Goal: Task Accomplishment & Management: Complete application form

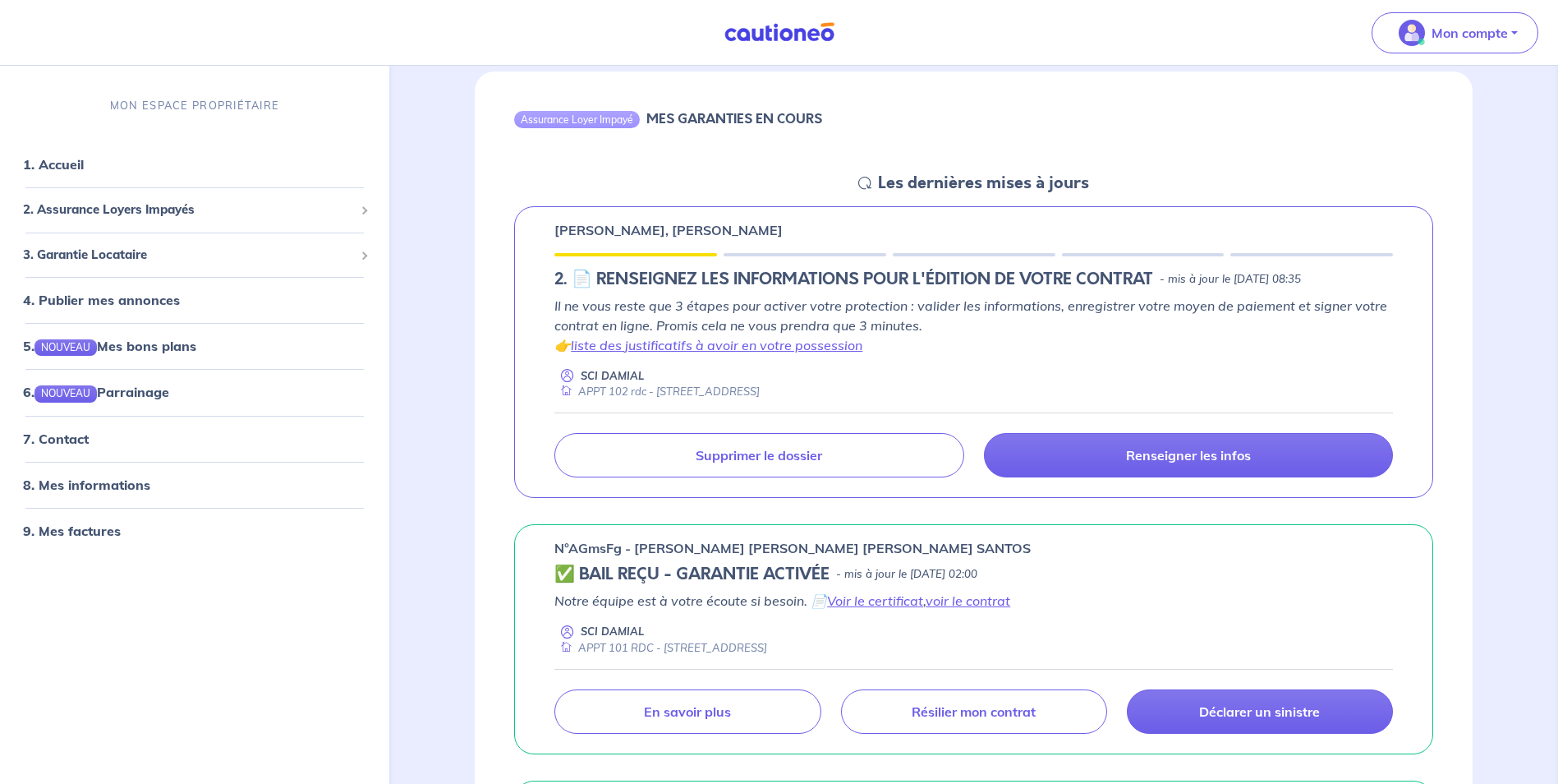
scroll to position [165, 0]
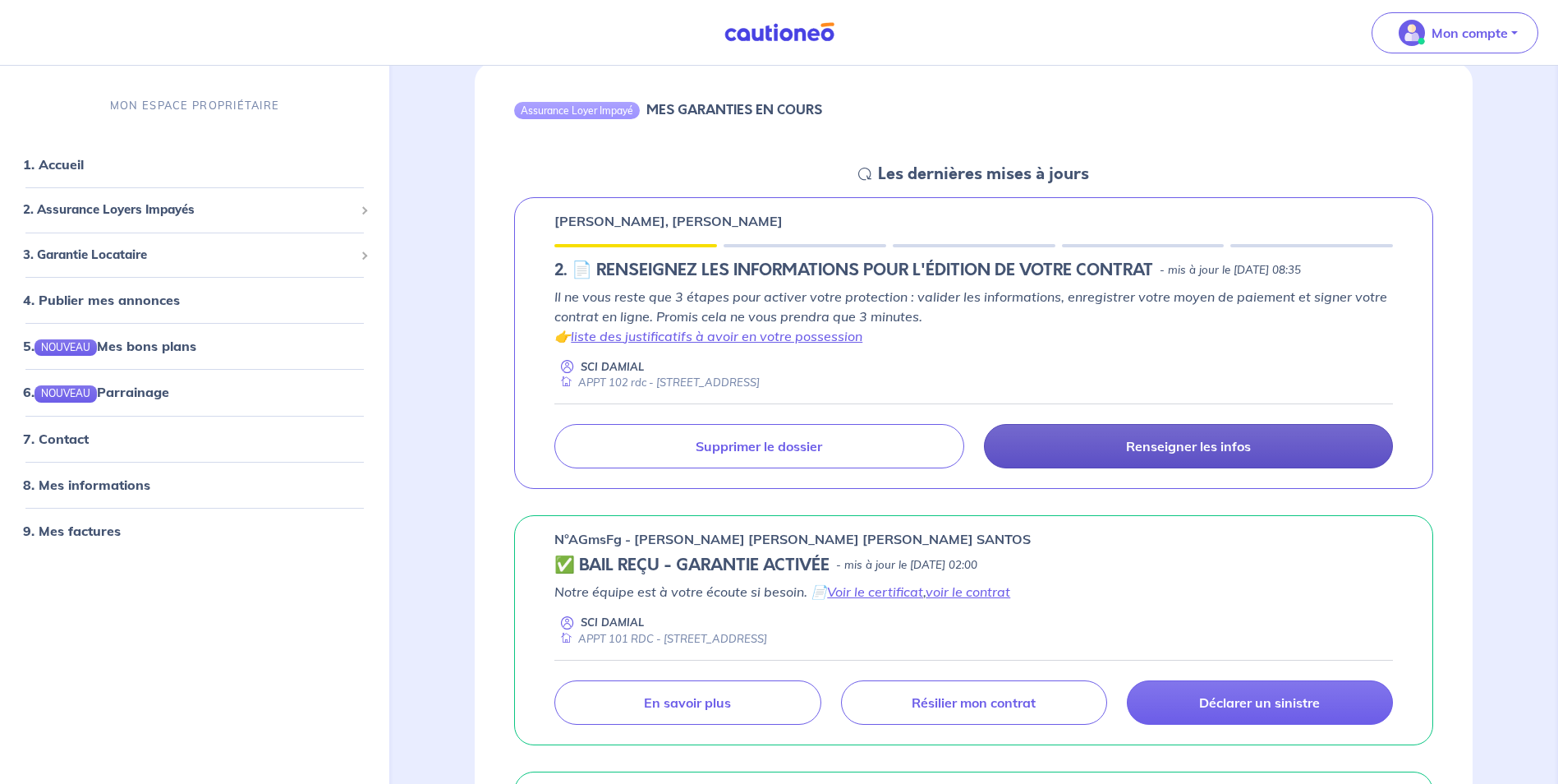
click at [1147, 447] on p "Renseigner les infos" at bounding box center [1188, 446] width 125 height 16
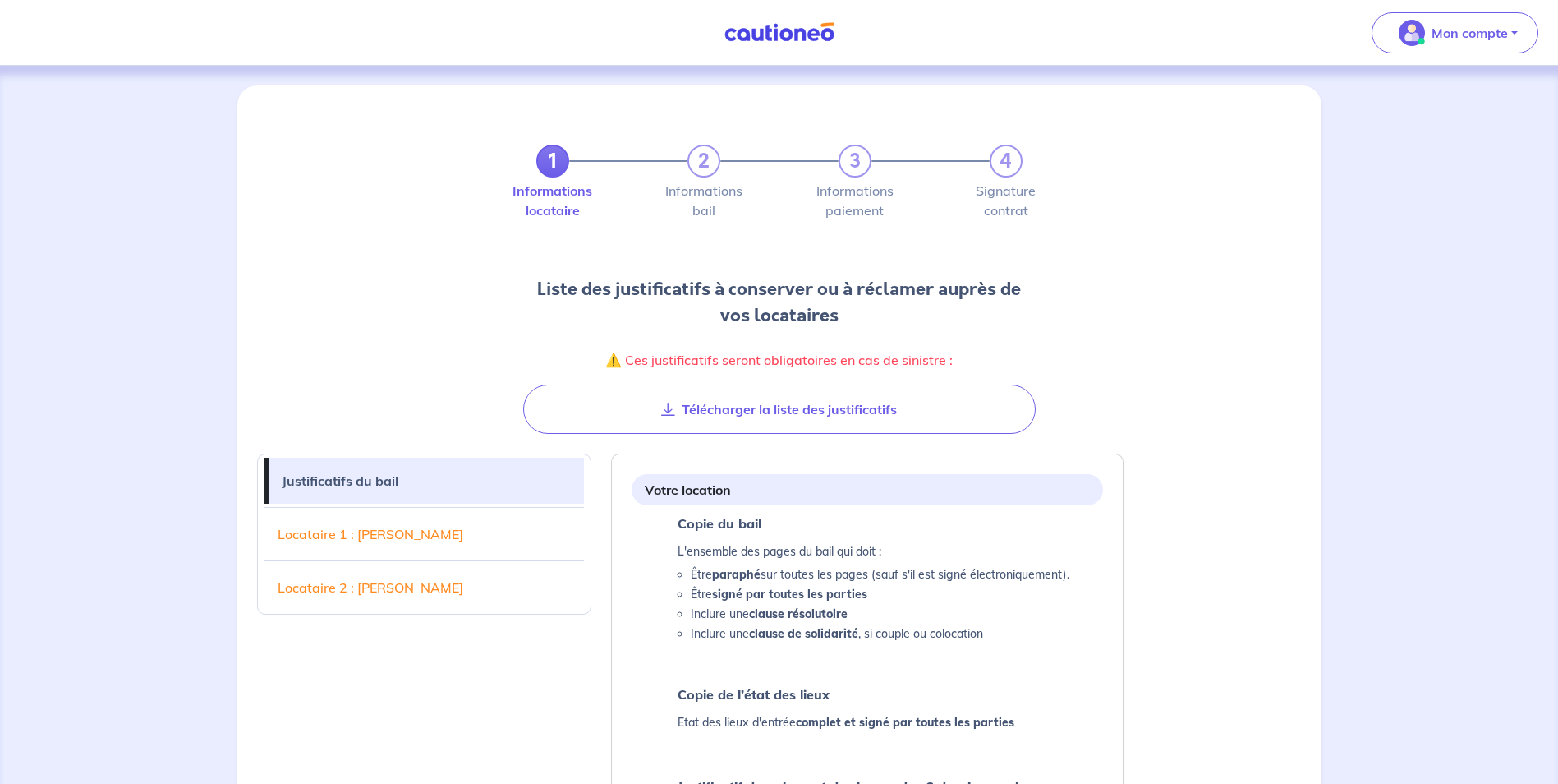
scroll to position [281, 0]
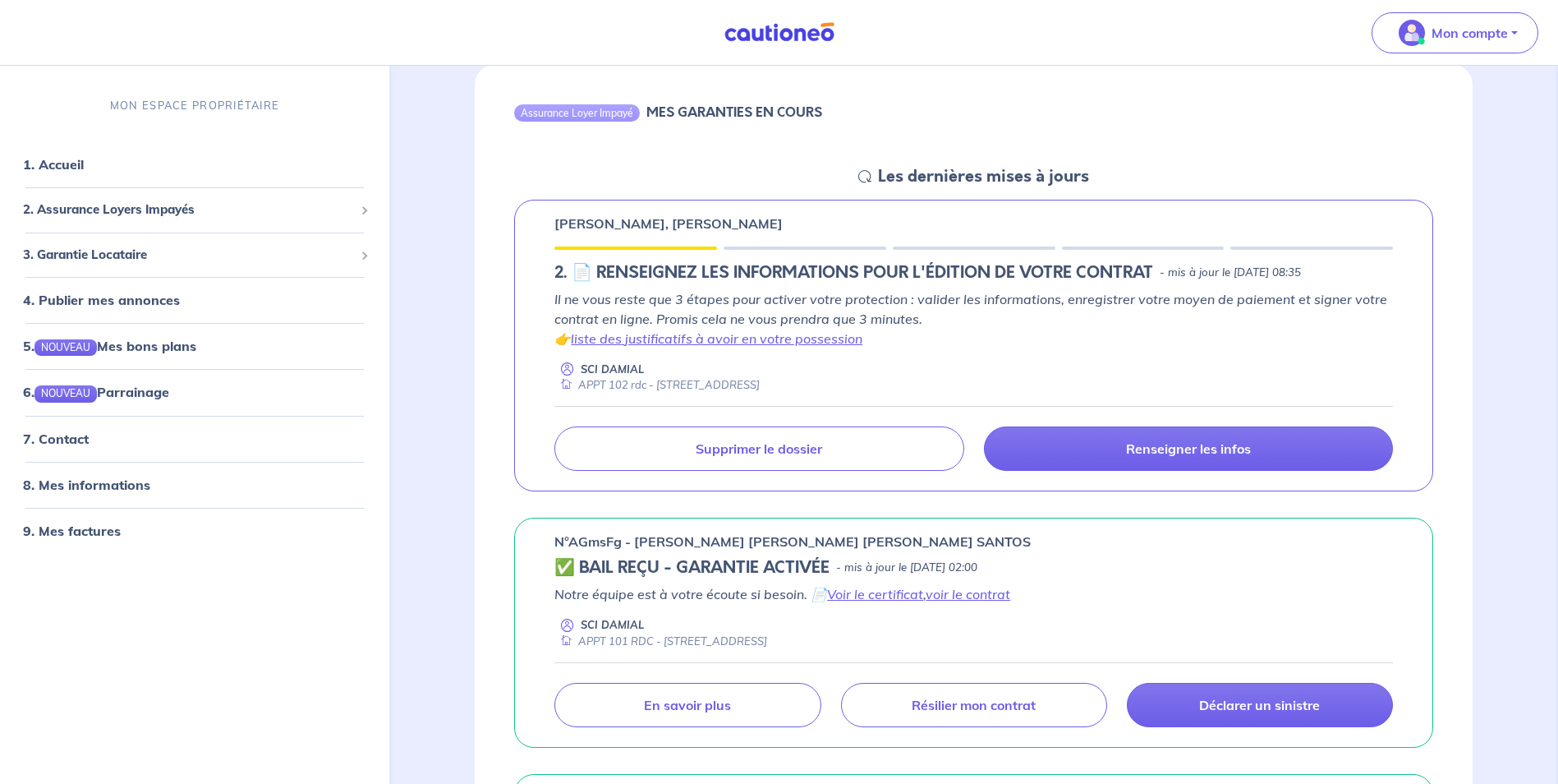
scroll to position [165, 0]
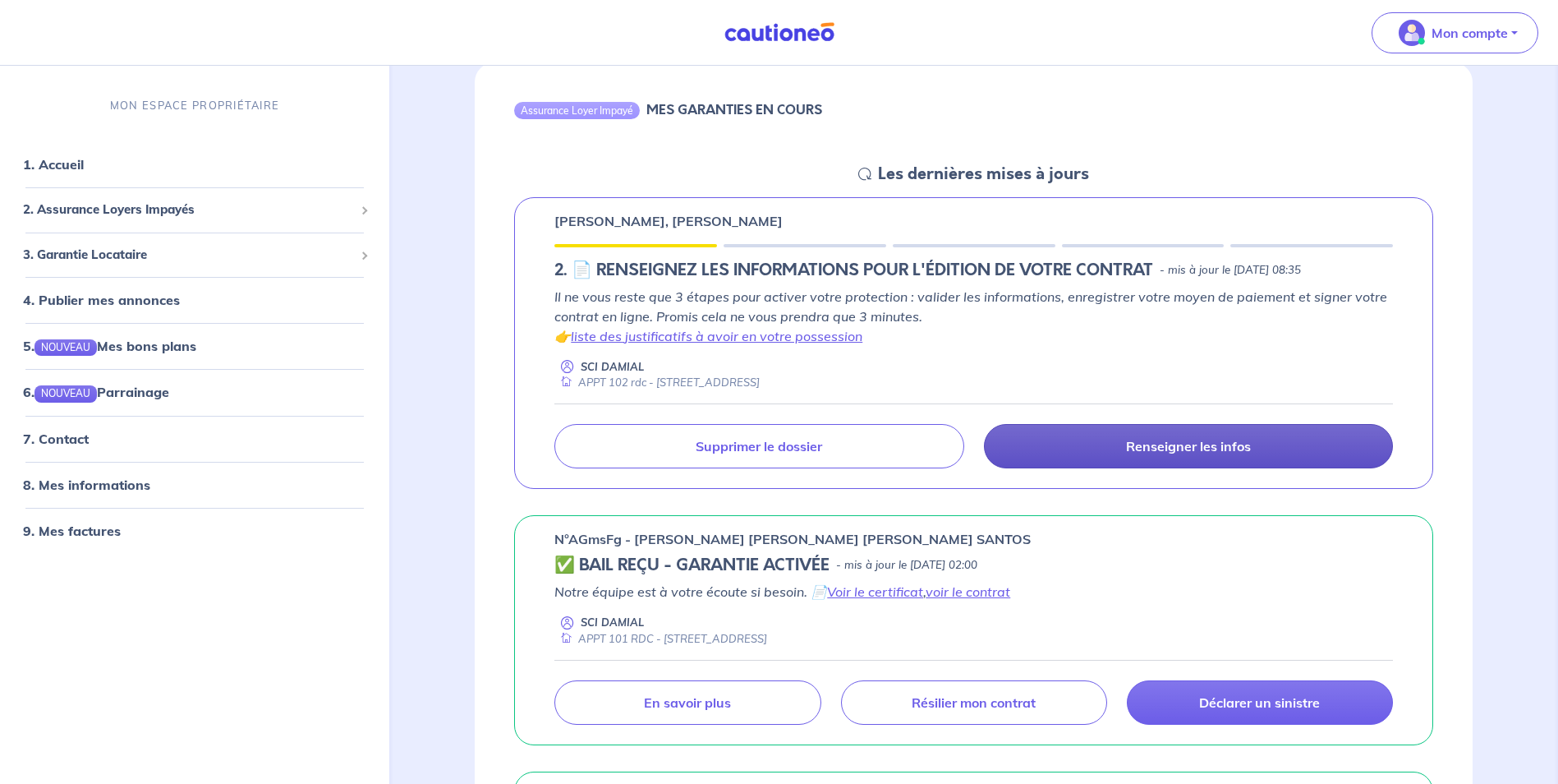
click at [1136, 444] on p "Renseigner les infos" at bounding box center [1188, 446] width 125 height 16
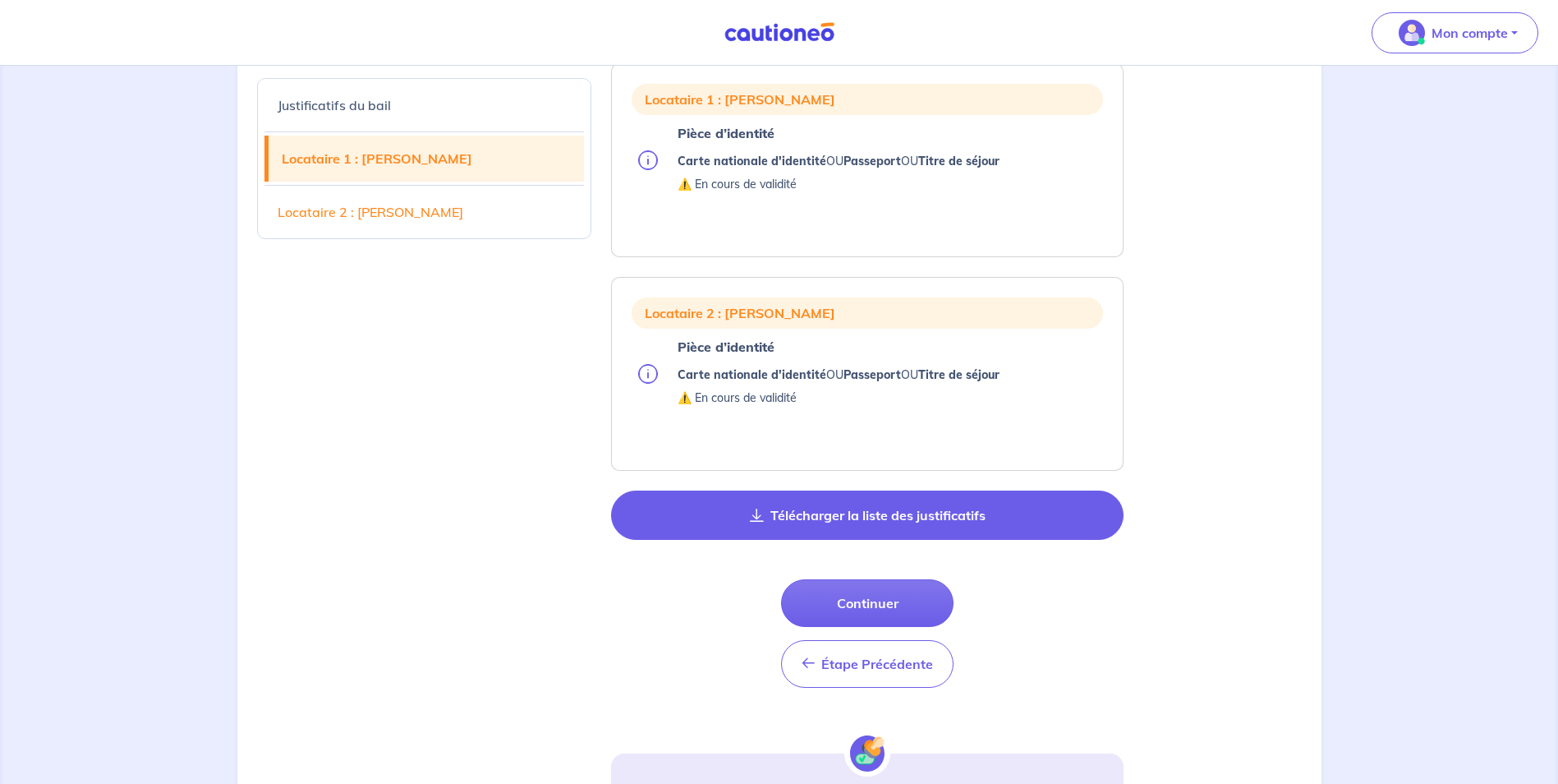
scroll to position [1068, 0]
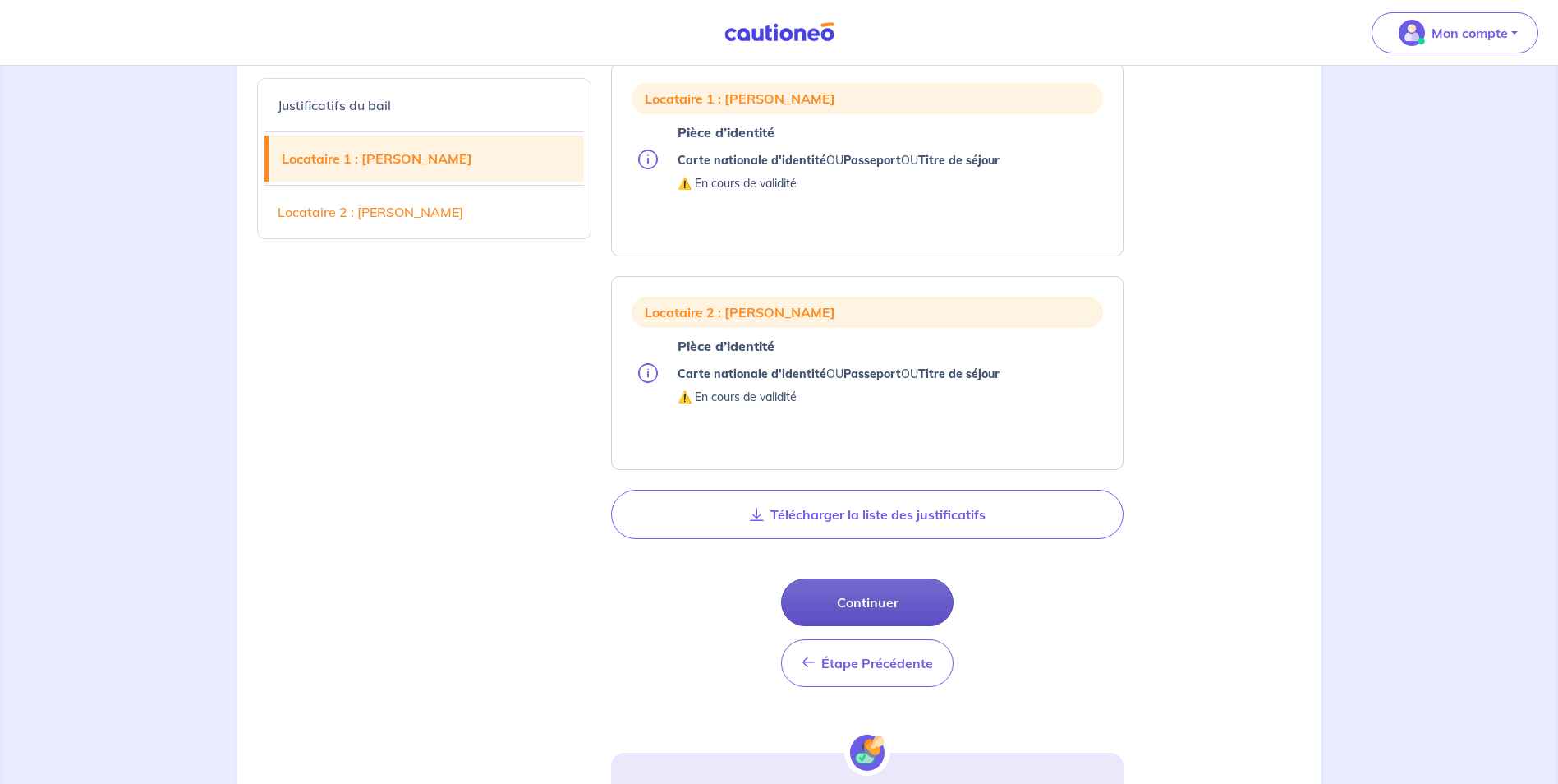
click at [852, 600] on button "Continuer" at bounding box center [868, 602] width 173 height 47
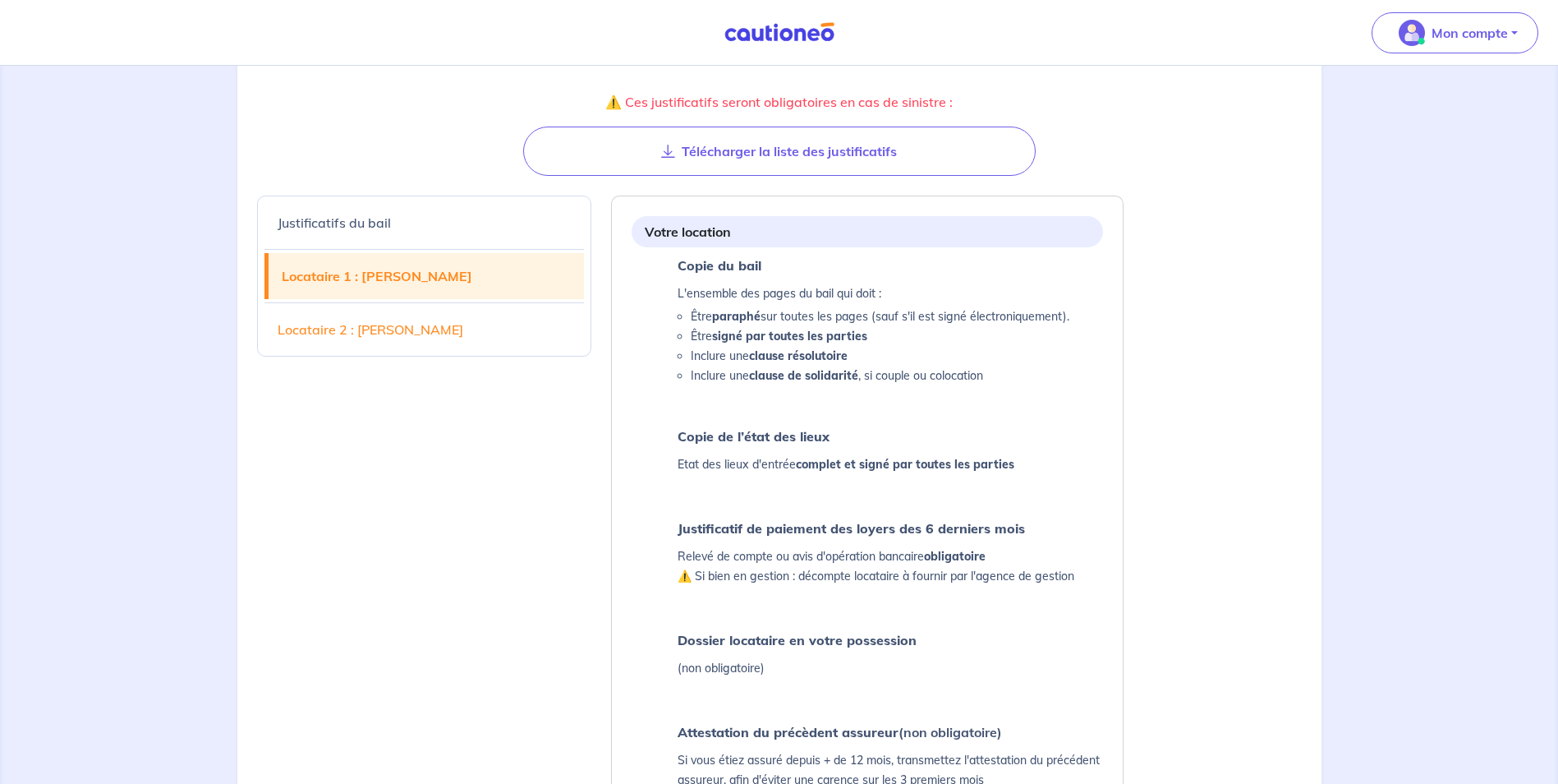
select select "FR"
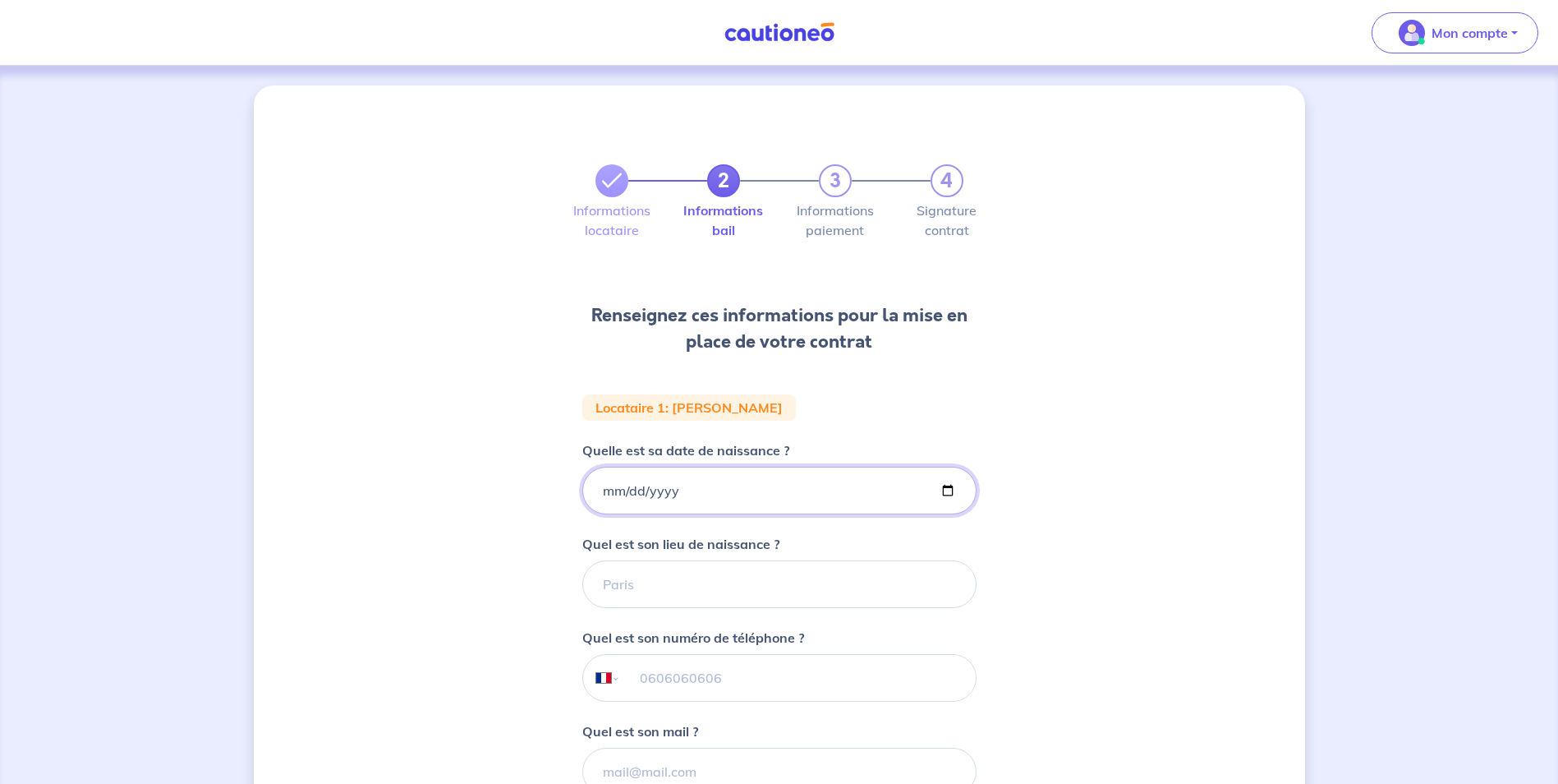
click at [612, 489] on input "Quelle est sa date de naissance ?" at bounding box center [779, 490] width 395 height 47
click at [608, 495] on input "Quelle est sa date de naissance ?" at bounding box center [779, 490] width 395 height 47
type input "[DATE]"
click at [607, 571] on input "Quel est son lieu de naissance ?" at bounding box center [779, 584] width 395 height 47
type input "l"
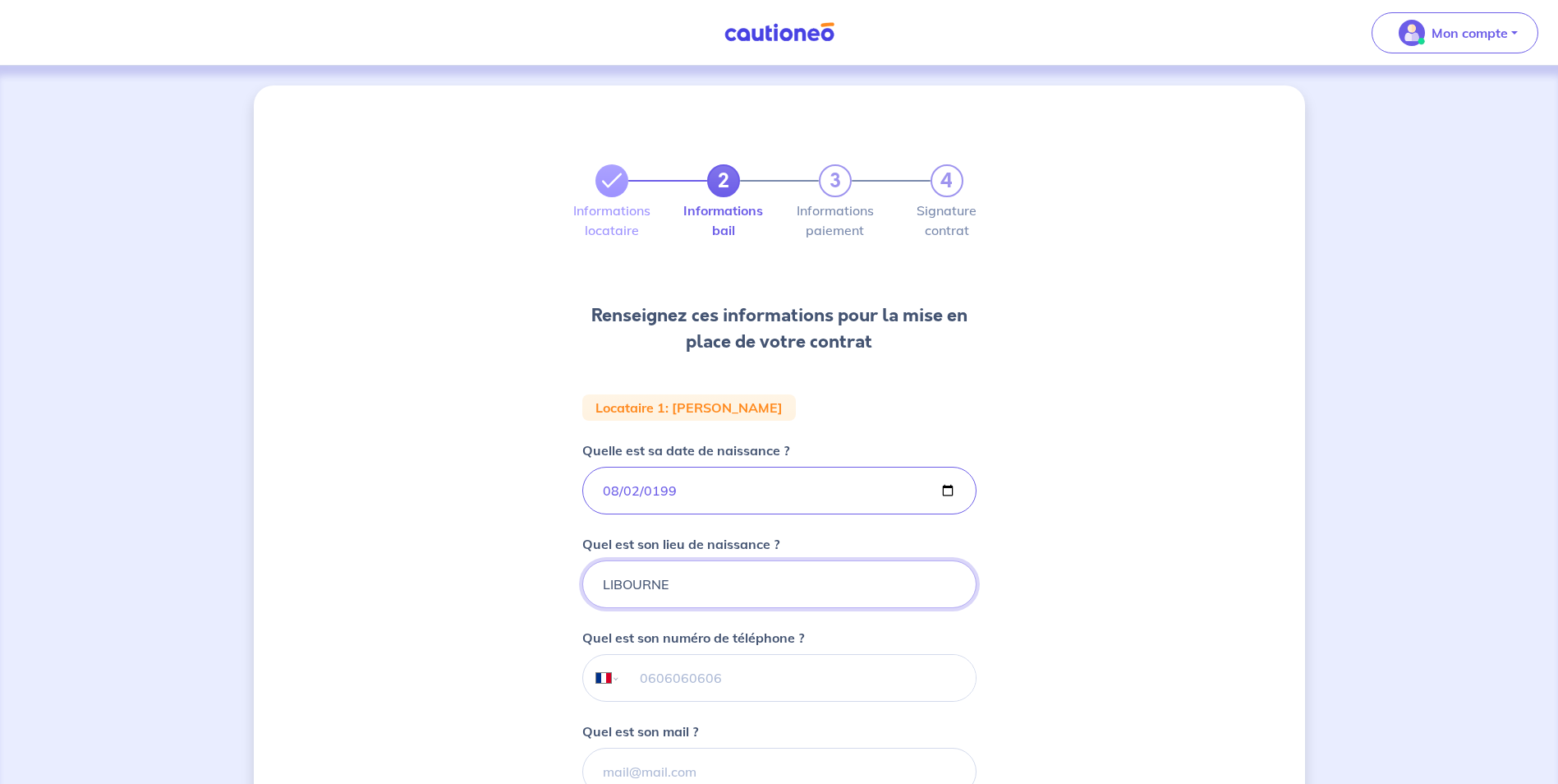
type input "LIBOURNE"
click at [672, 674] on input "tel" at bounding box center [798, 678] width 355 height 46
click at [1034, 647] on div "2 3 4 Informations locataire Informations bail Informations paiement Signature …" at bounding box center [779, 554] width 1051 height 937
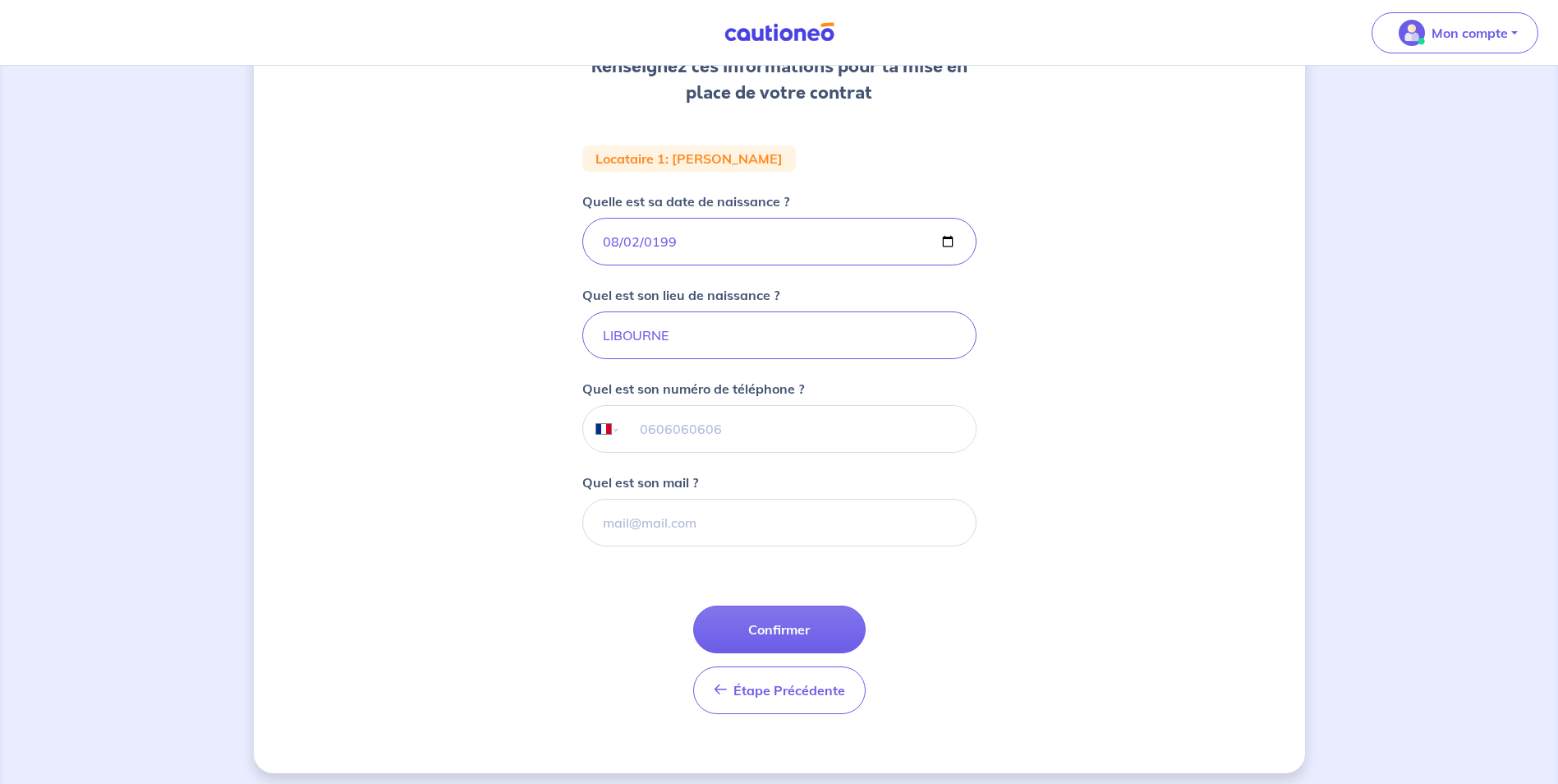
scroll to position [258, 0]
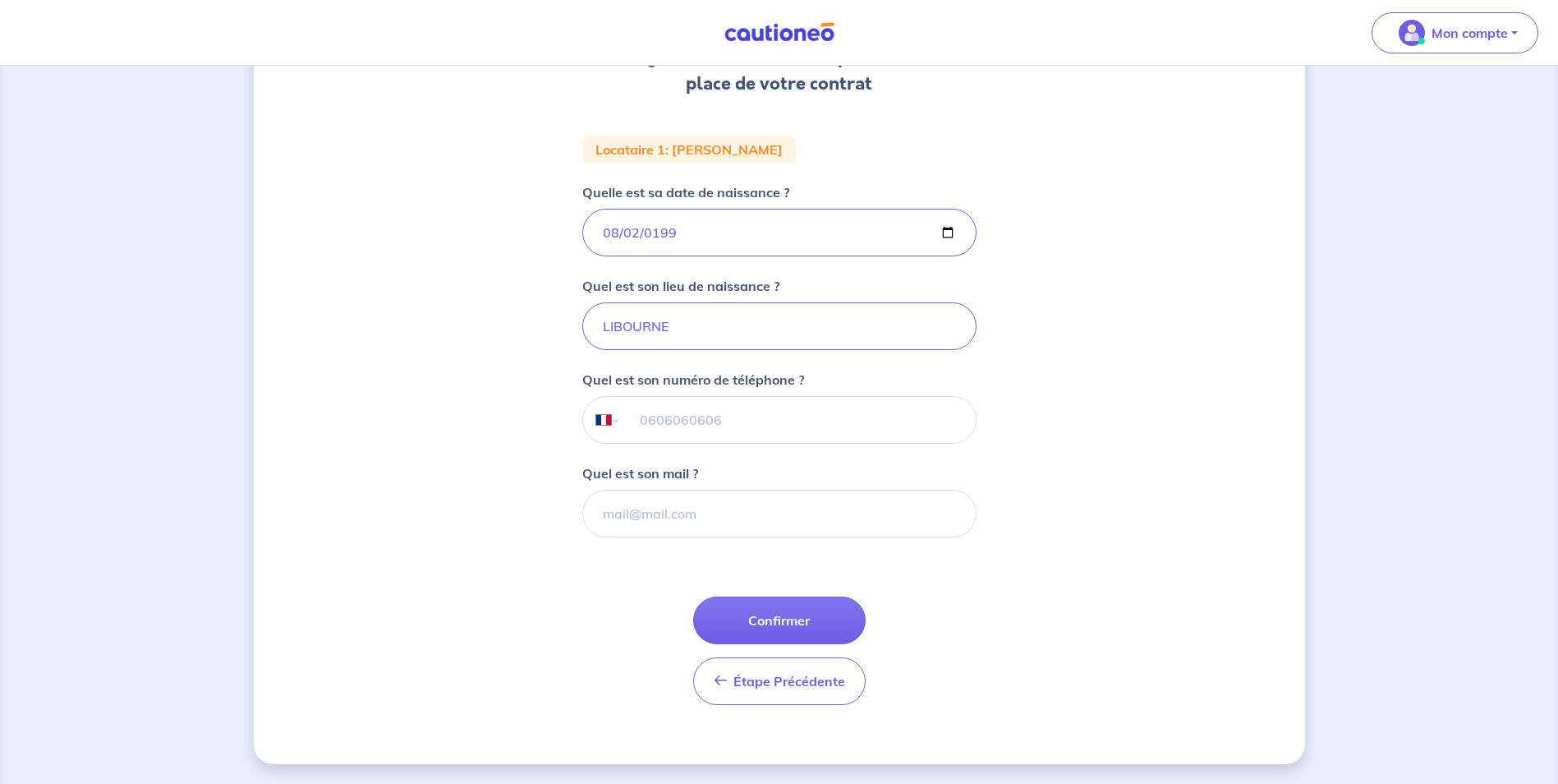
click at [646, 421] on input "tel" at bounding box center [798, 419] width 355 height 46
type input "07 67 33 85 35"
click at [622, 513] on input "Quel est son mail ?" at bounding box center [779, 513] width 395 height 47
type input "[EMAIL_ADDRESS][DOMAIN_NAME]"
click button "Confirmer" at bounding box center [779, 620] width 173 height 47
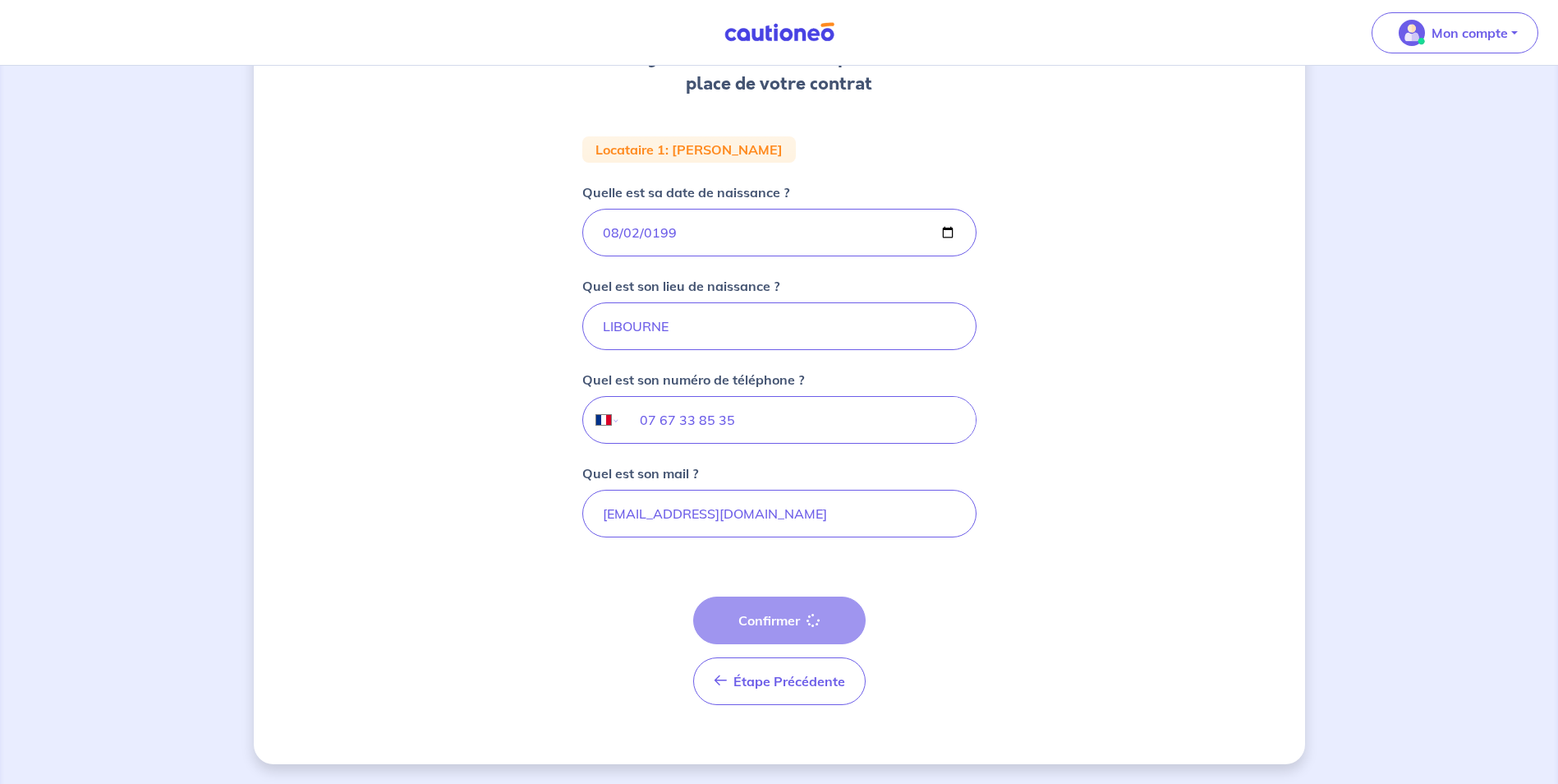
select select "FR"
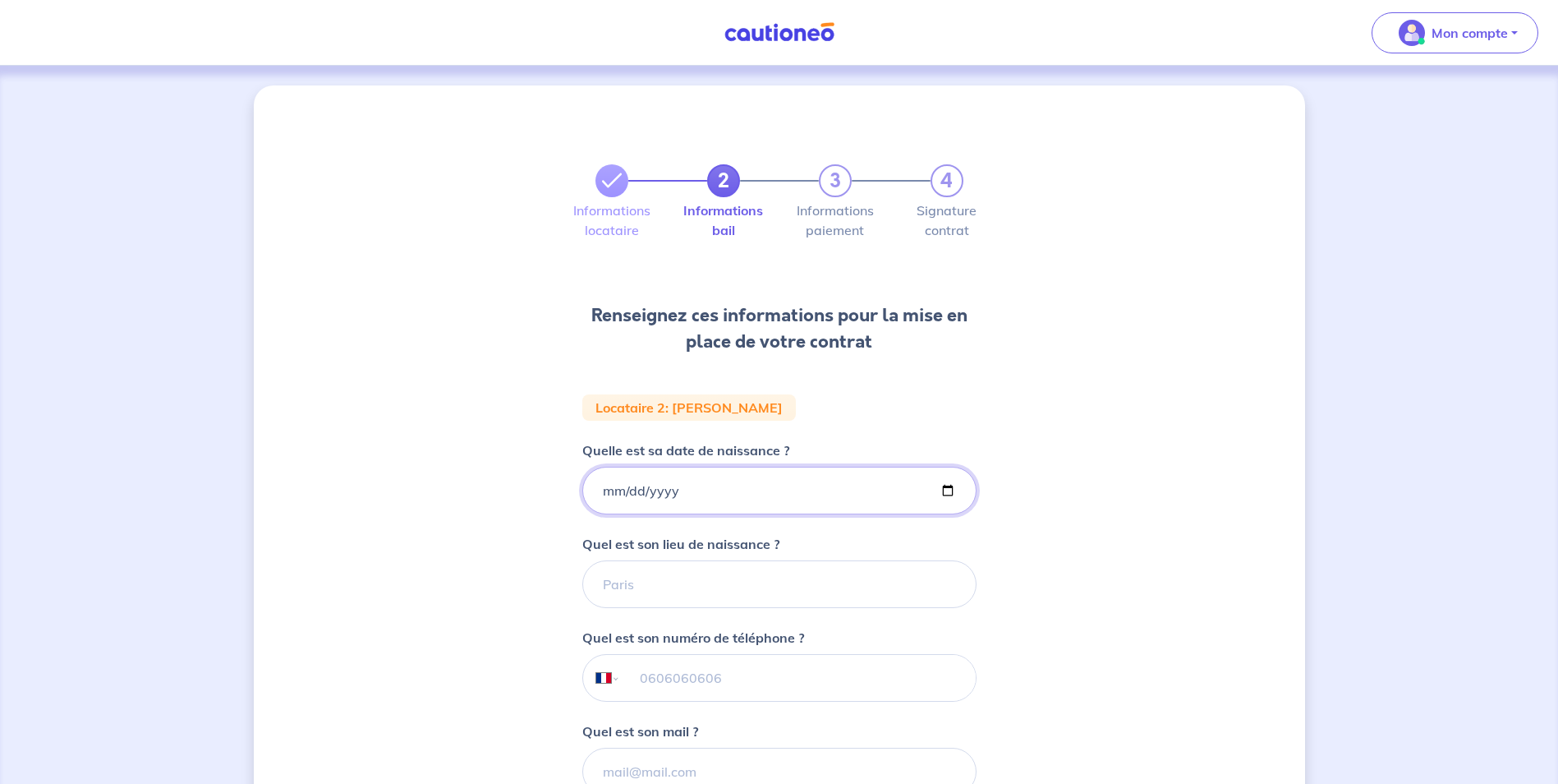
click at [600, 487] on input "Quelle est sa date de naissance ?" at bounding box center [779, 490] width 395 height 47
type input "[DATE]"
click at [618, 586] on input "Quel est son lieu de naissance ?" at bounding box center [779, 584] width 395 height 47
type input "b"
type input "[GEOGRAPHIC_DATA]"
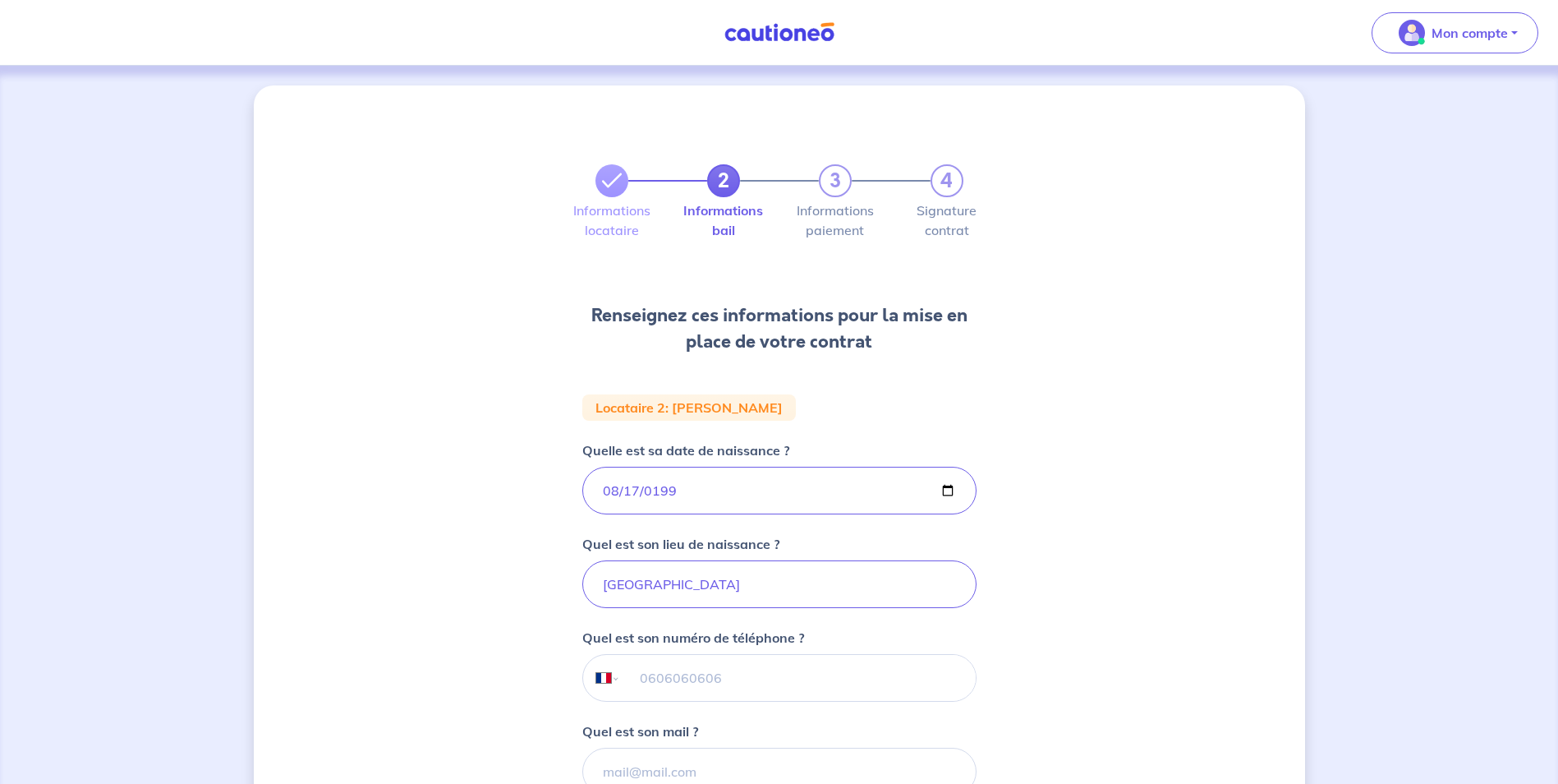
click at [636, 677] on input "tel" at bounding box center [798, 678] width 355 height 46
type input "[PHONE_NUMBER]"
type input "[EMAIL_ADDRESS][DOMAIN_NAME]"
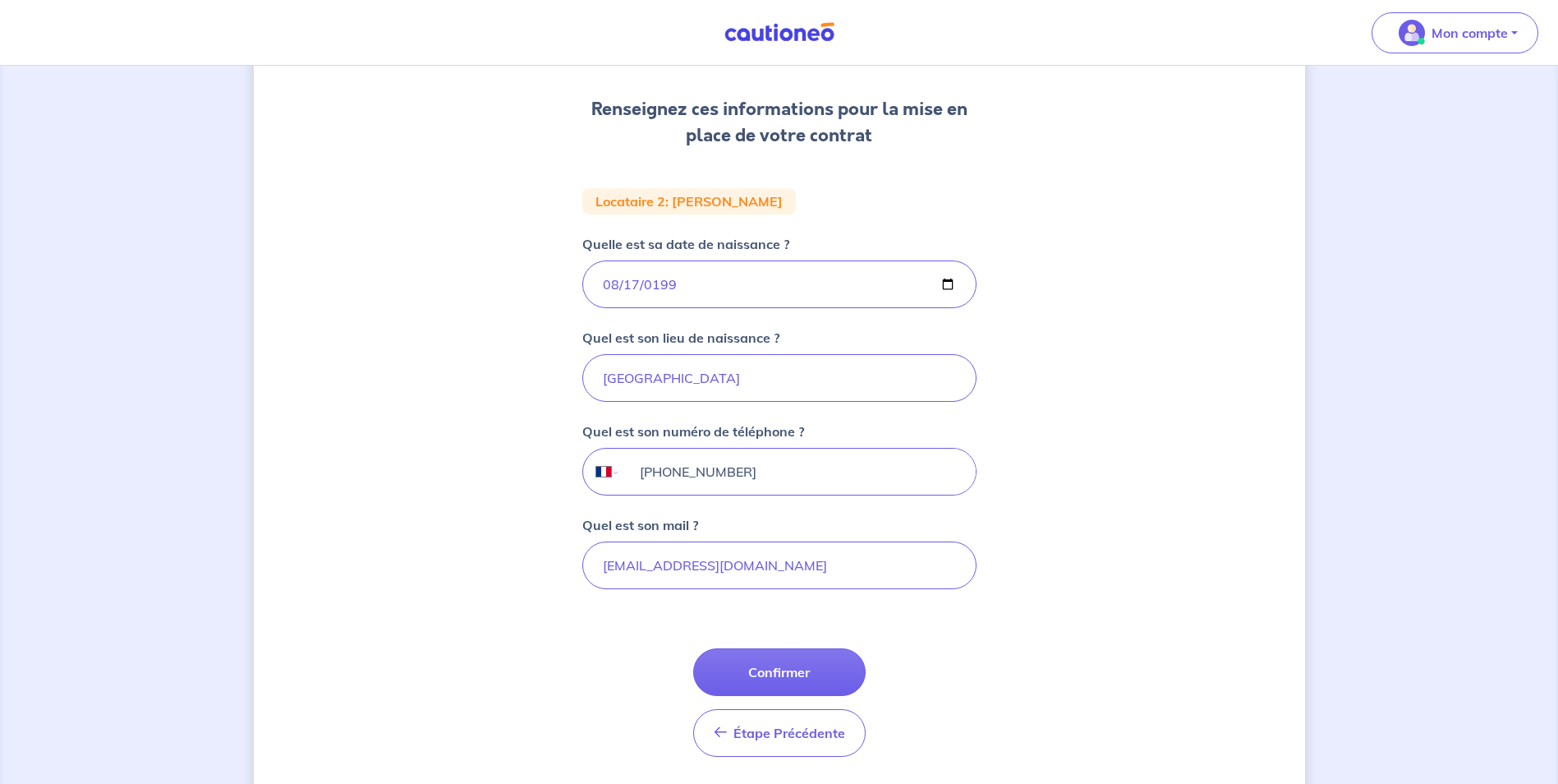
scroll to position [246, 0]
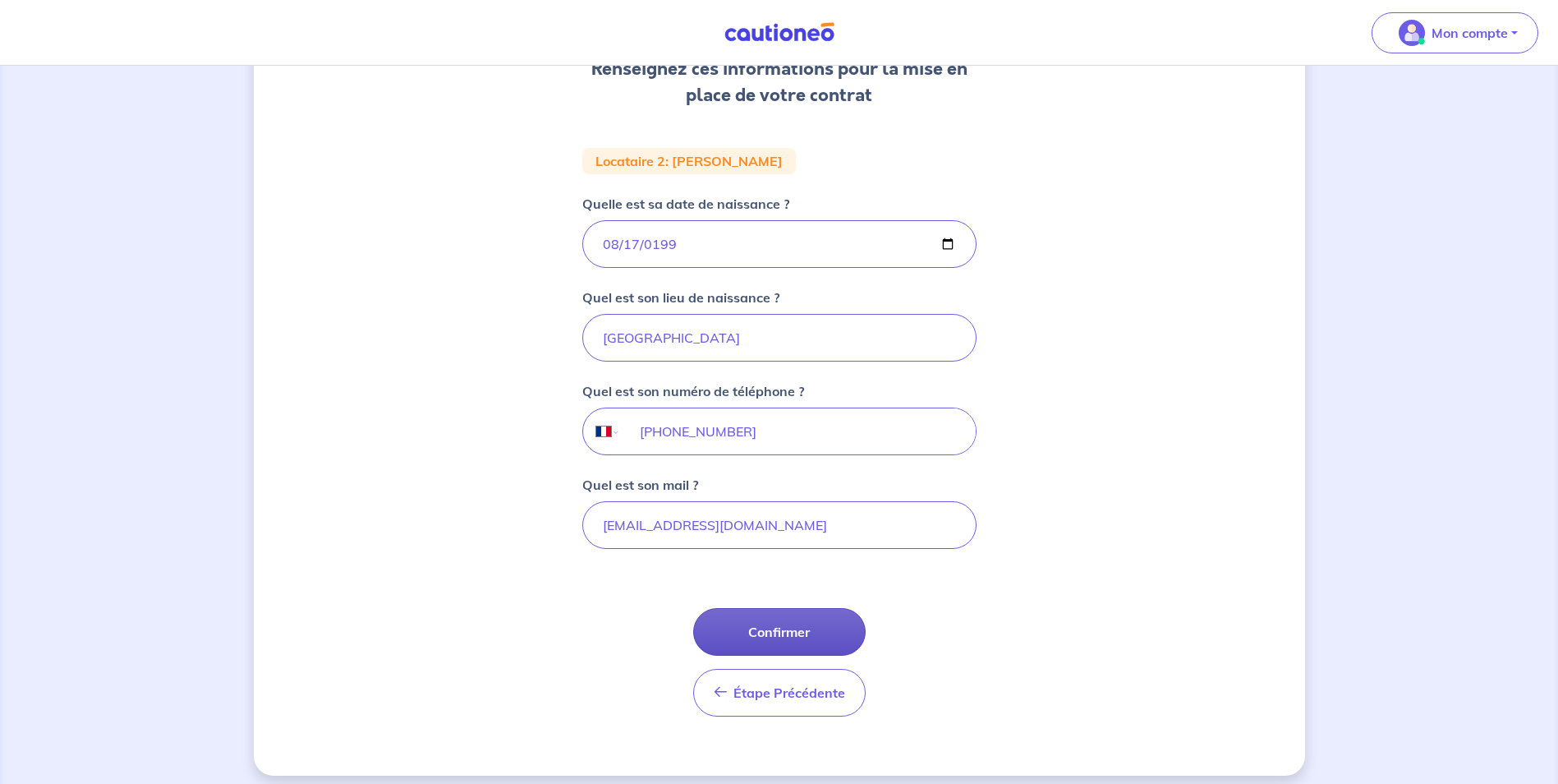
click at [762, 630] on button "Confirmer" at bounding box center [779, 631] width 173 height 47
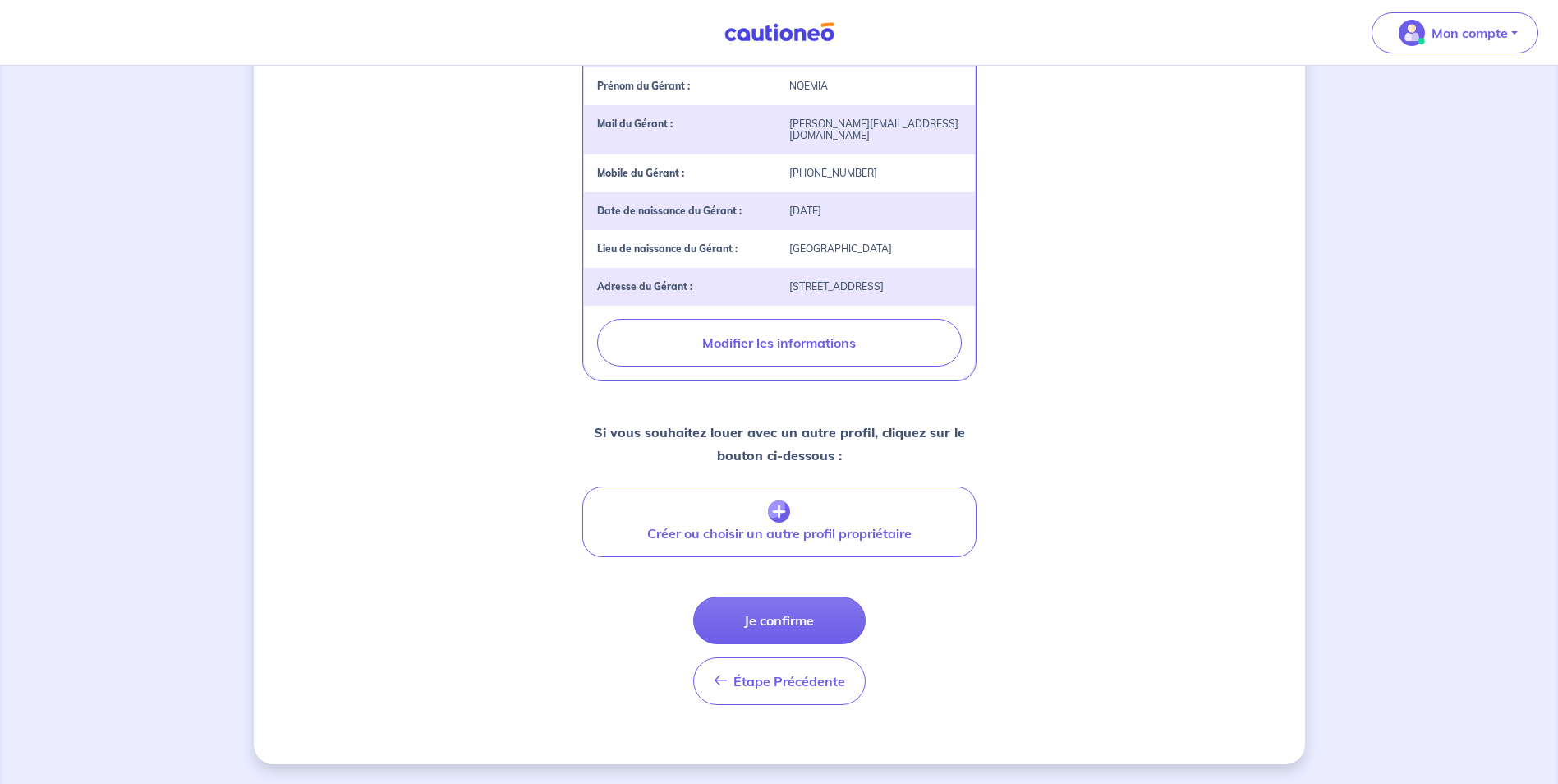
scroll to position [511, 0]
click at [774, 623] on button "Je confirme" at bounding box center [779, 620] width 173 height 47
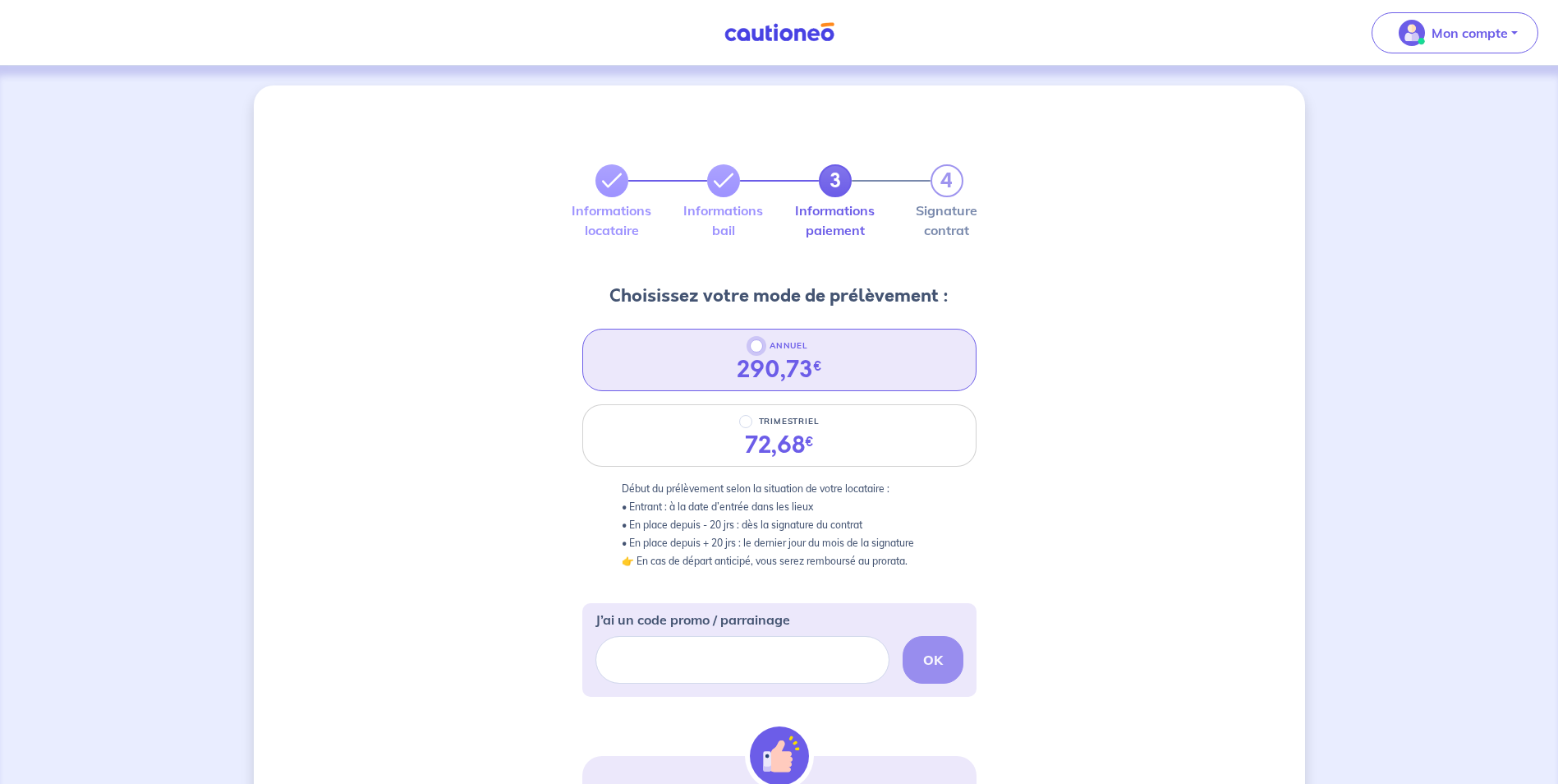
click at [756, 348] on input "ANNUEL" at bounding box center [757, 346] width 13 height 13
radio input "true"
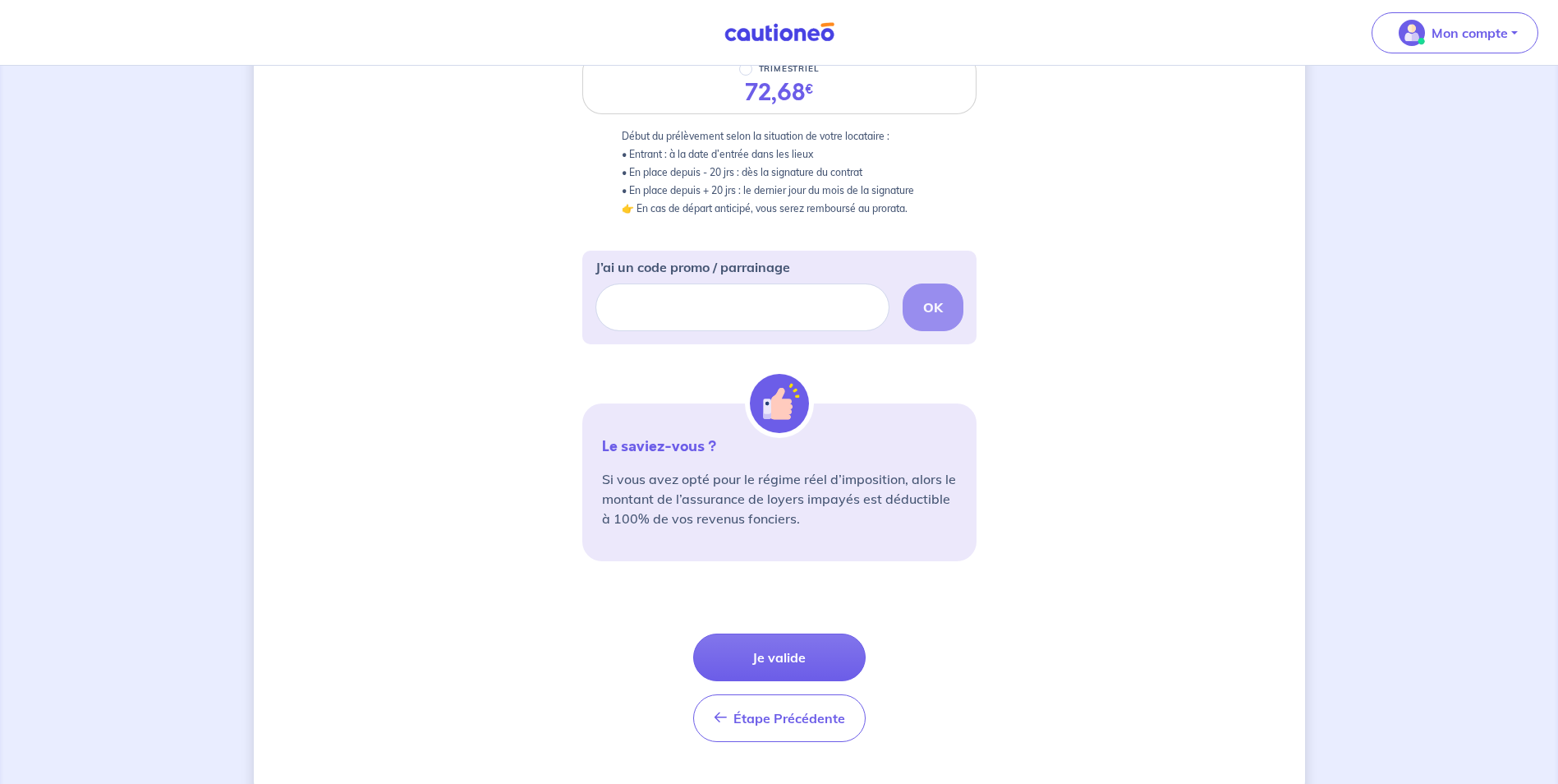
scroll to position [389, 0]
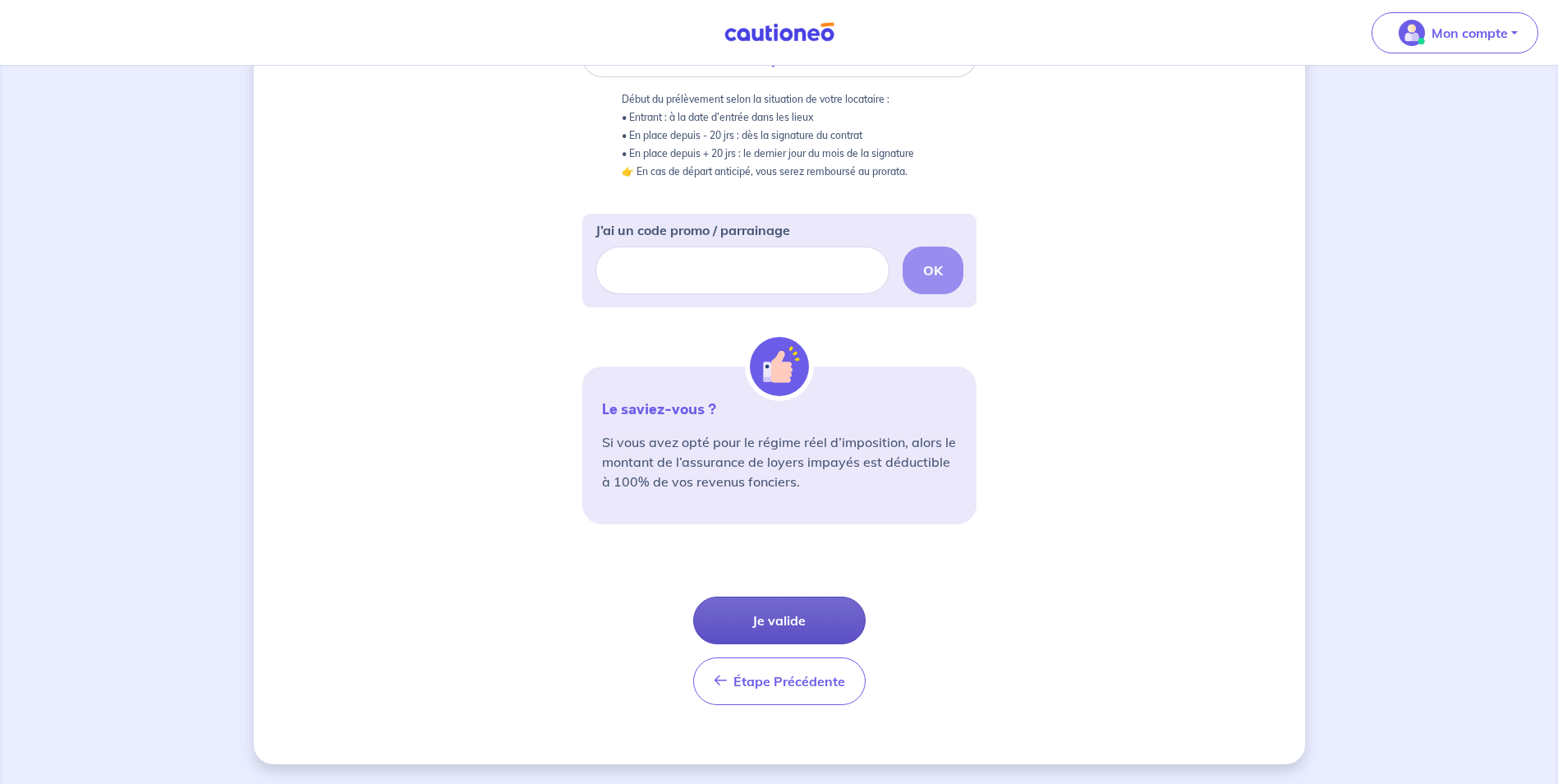
click at [754, 632] on button "Je valide" at bounding box center [779, 620] width 173 height 47
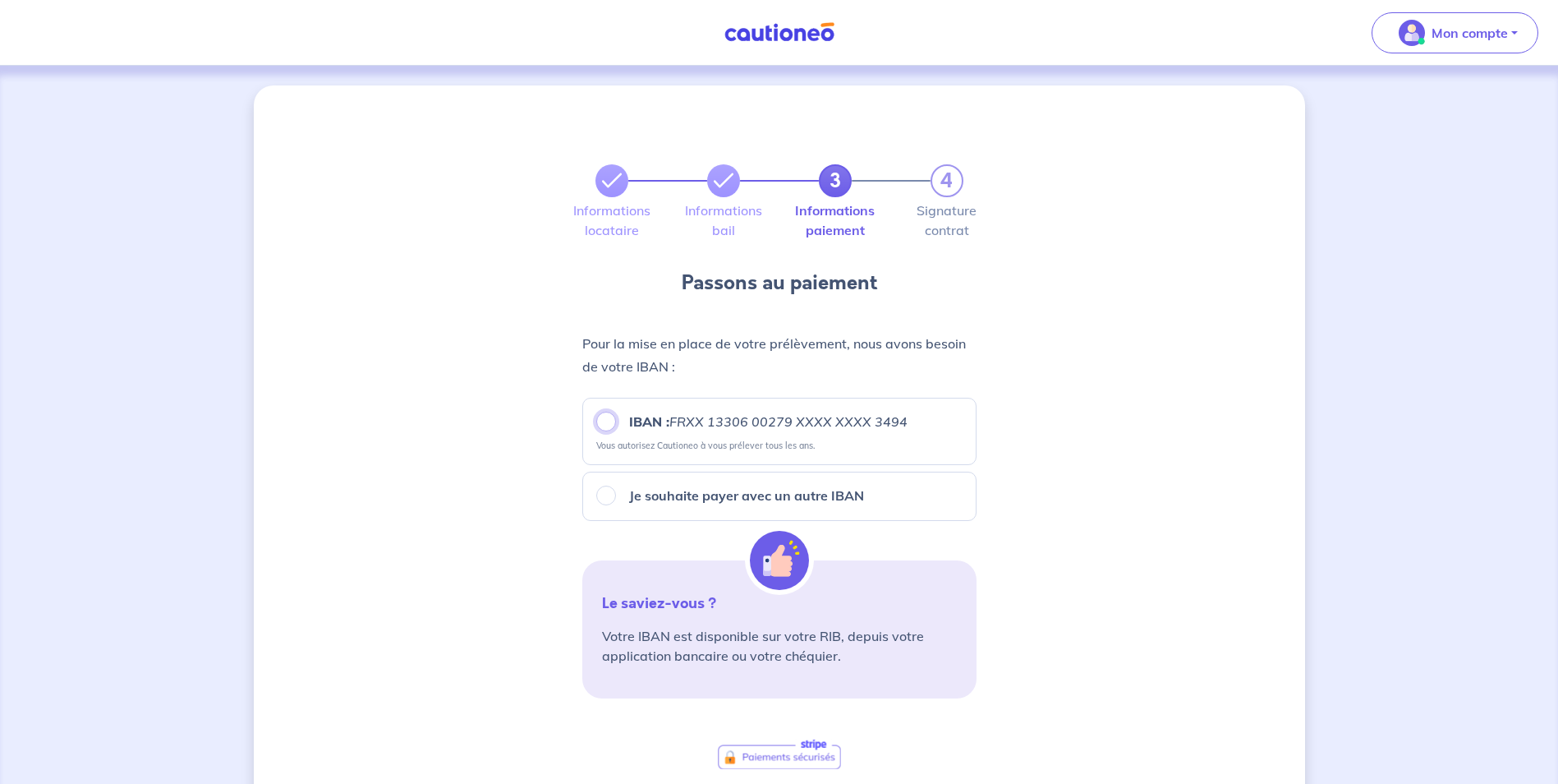
click at [604, 420] on input "IBAN : FRXX [FINANCIAL_ID] XXXX XXXX 3494" at bounding box center [607, 421] width 20 height 20
radio input "true"
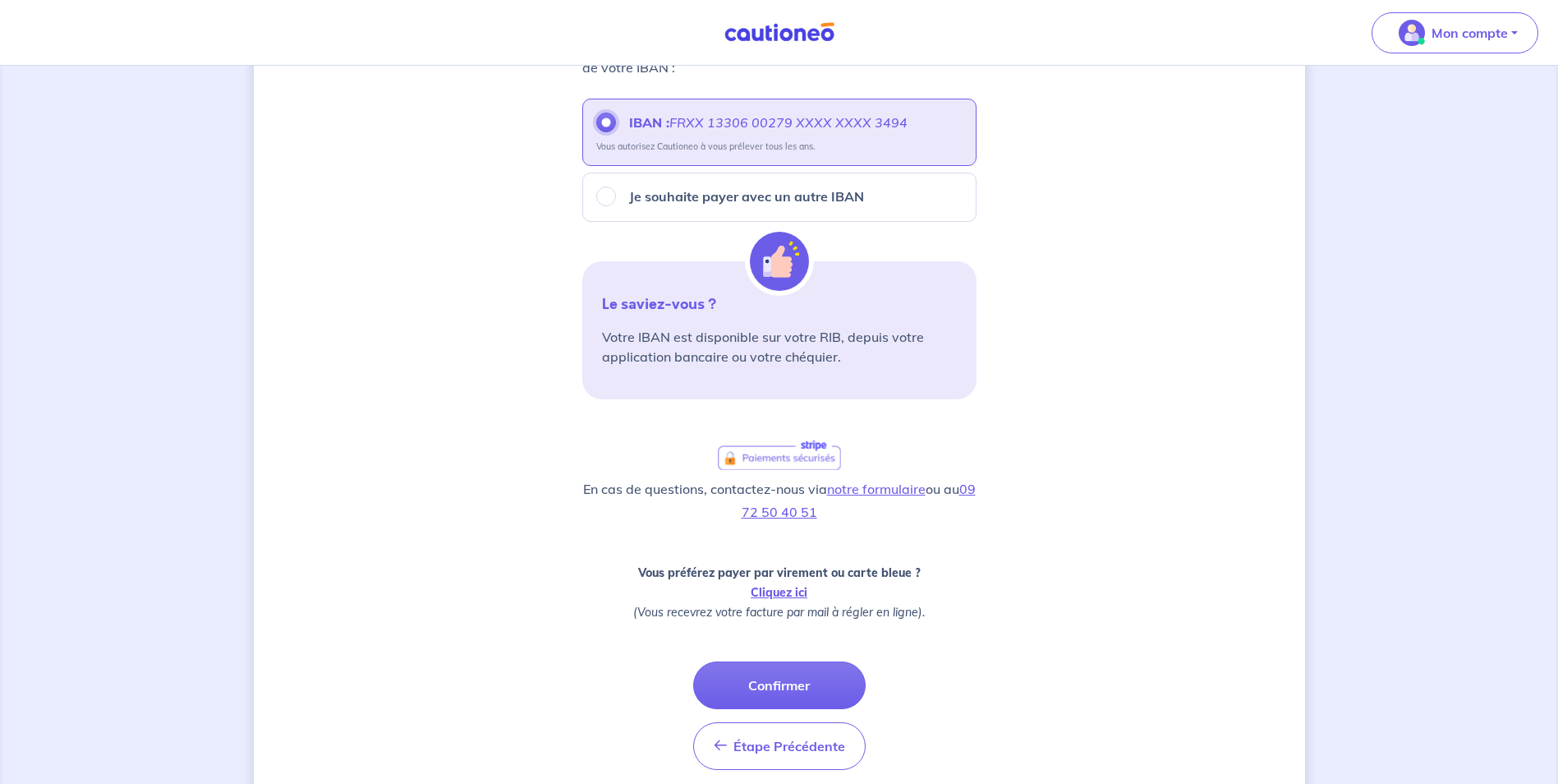
scroll to position [328, 0]
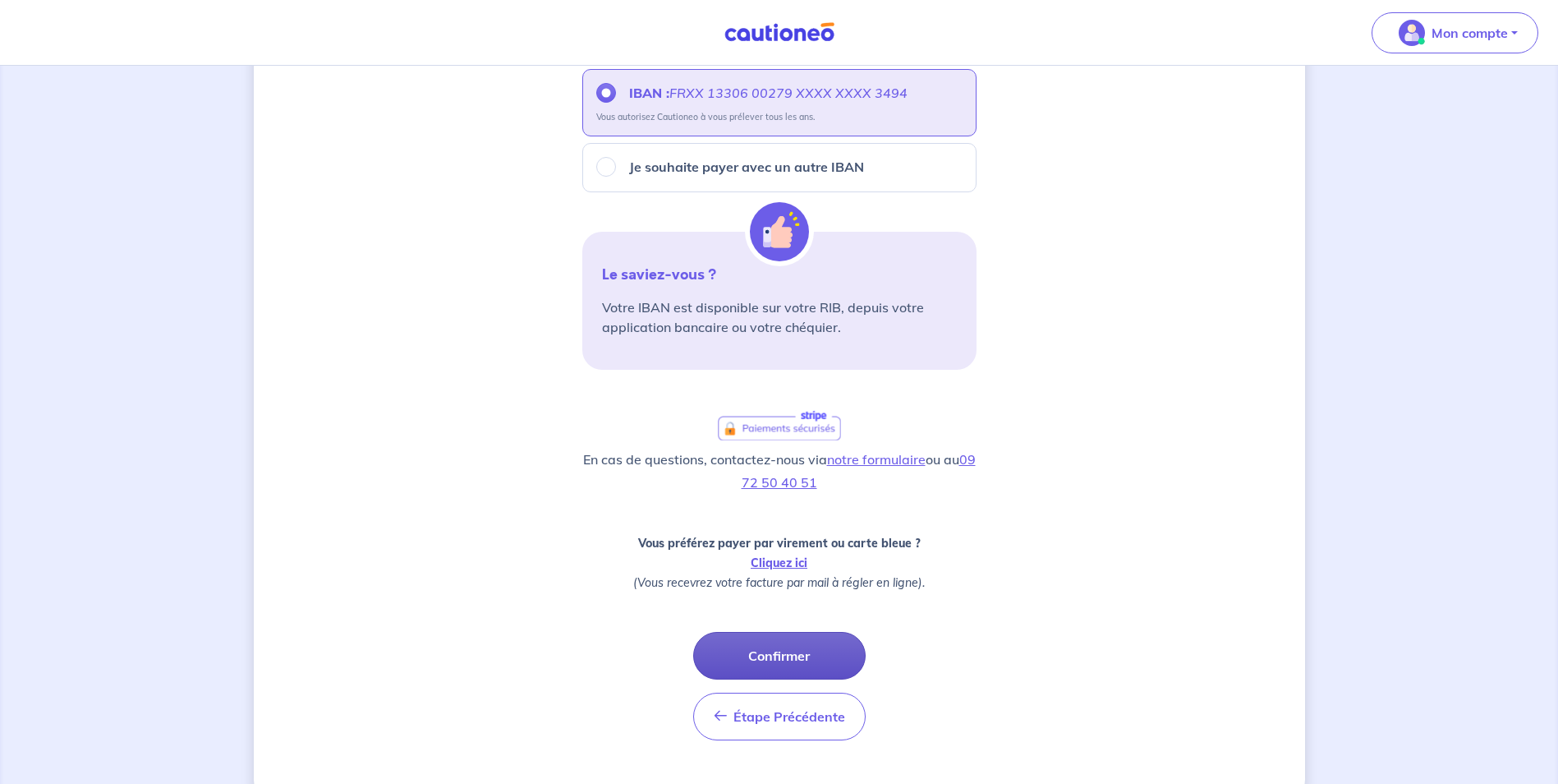
click at [769, 652] on button "Confirmer" at bounding box center [779, 656] width 173 height 47
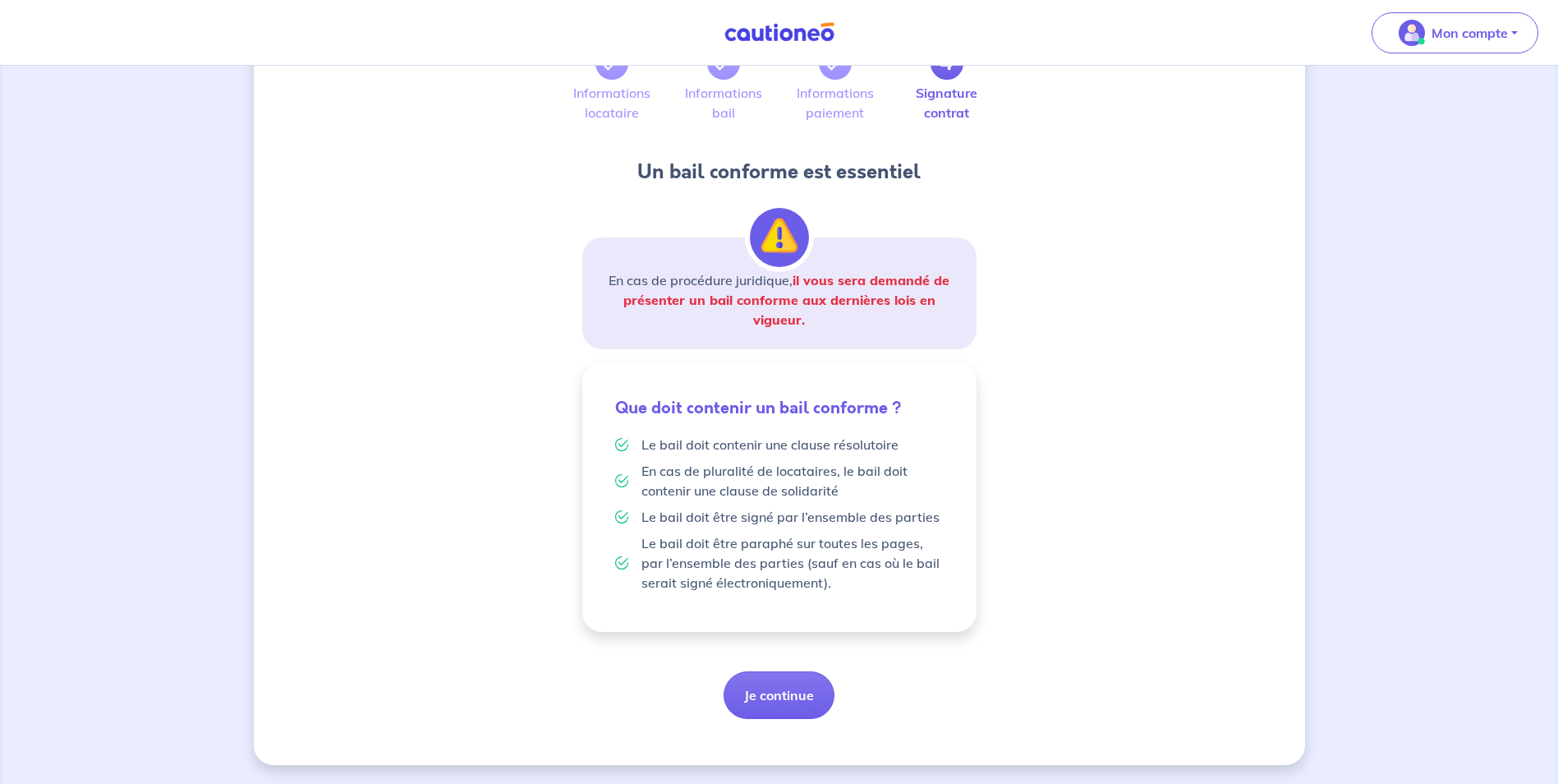
scroll to position [118, 0]
click at [789, 701] on button "Je continue" at bounding box center [779, 694] width 111 height 47
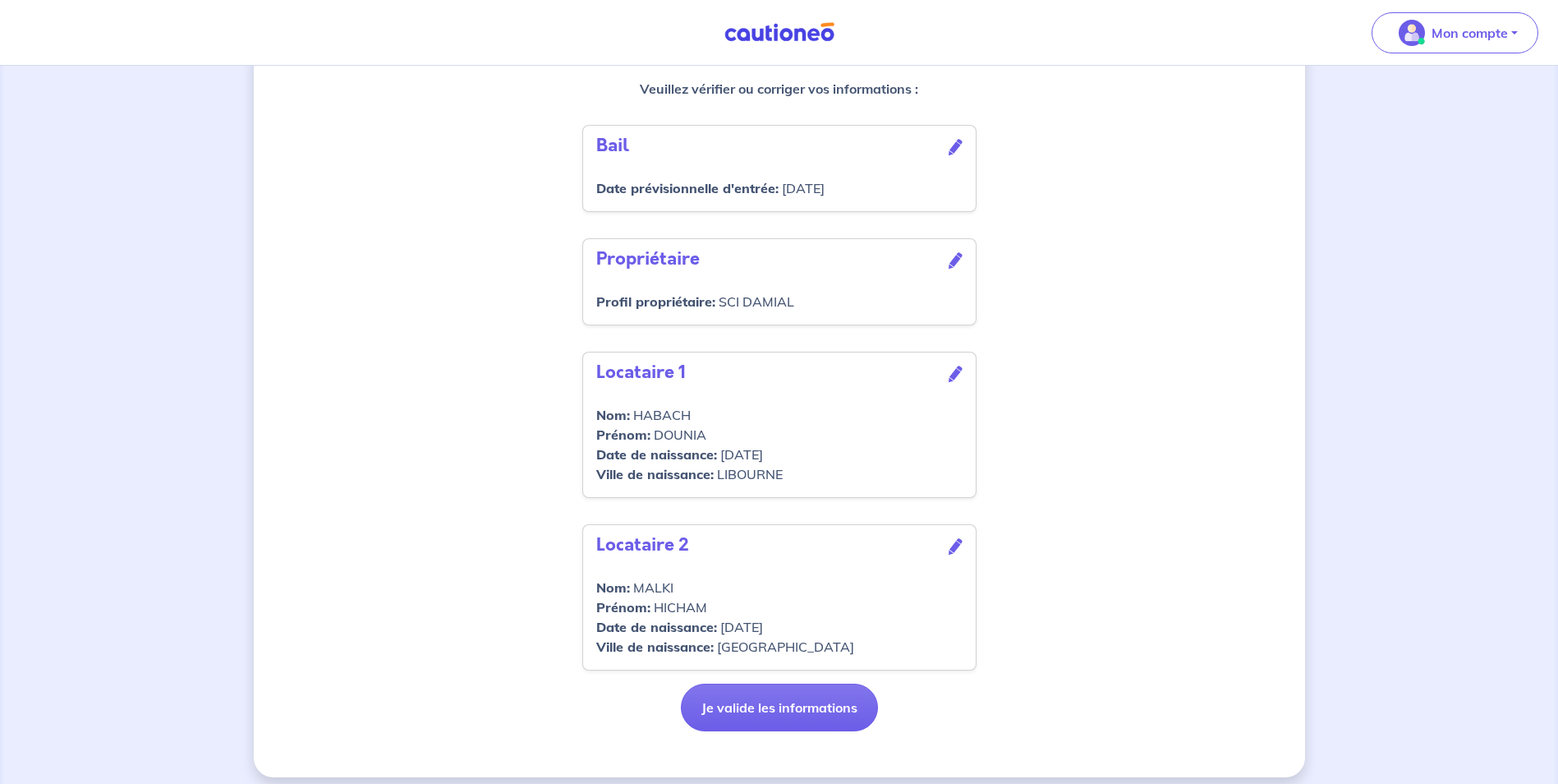
scroll to position [526, 0]
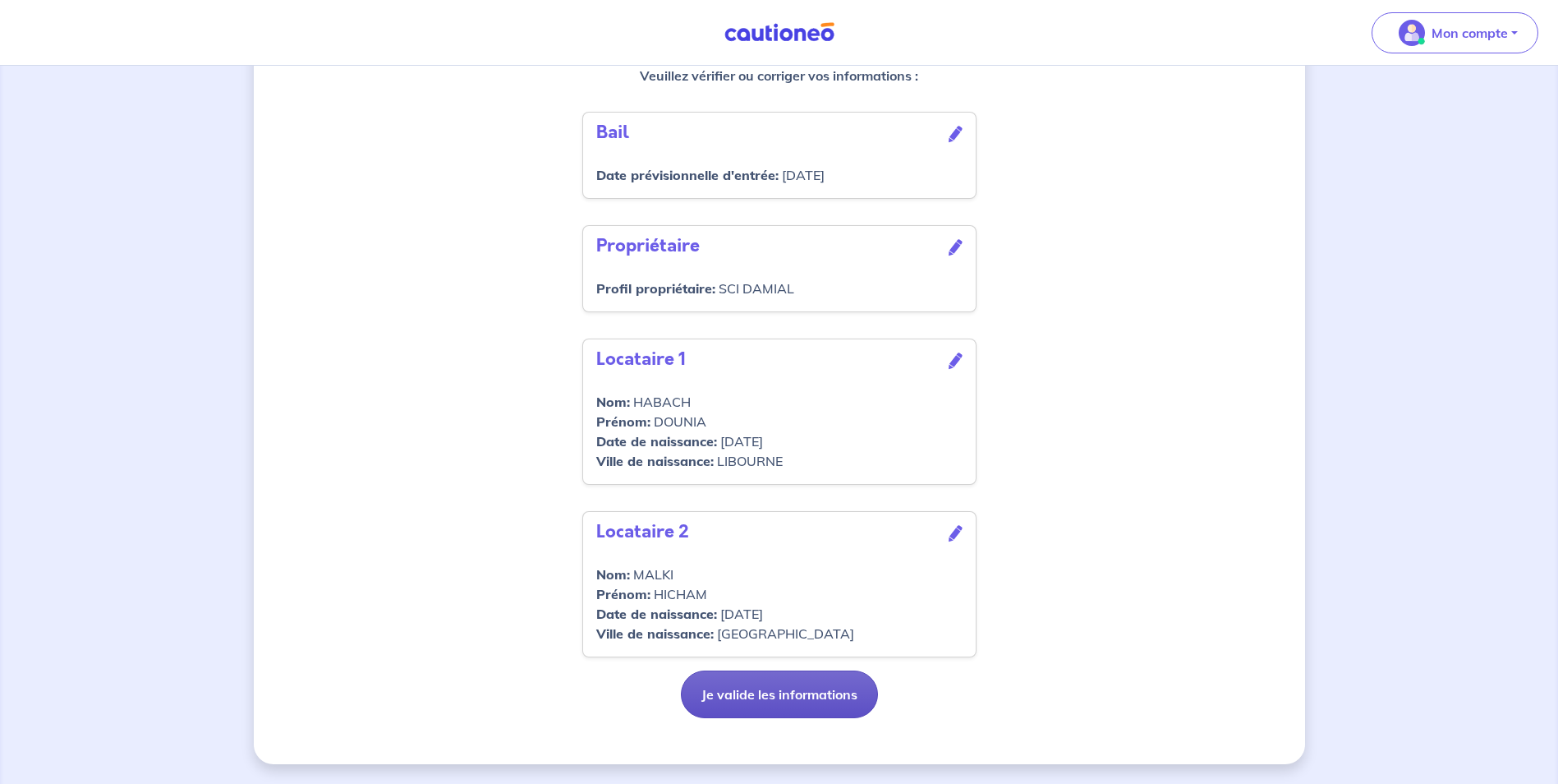
click at [779, 686] on button "Je valide les informations" at bounding box center [779, 694] width 197 height 47
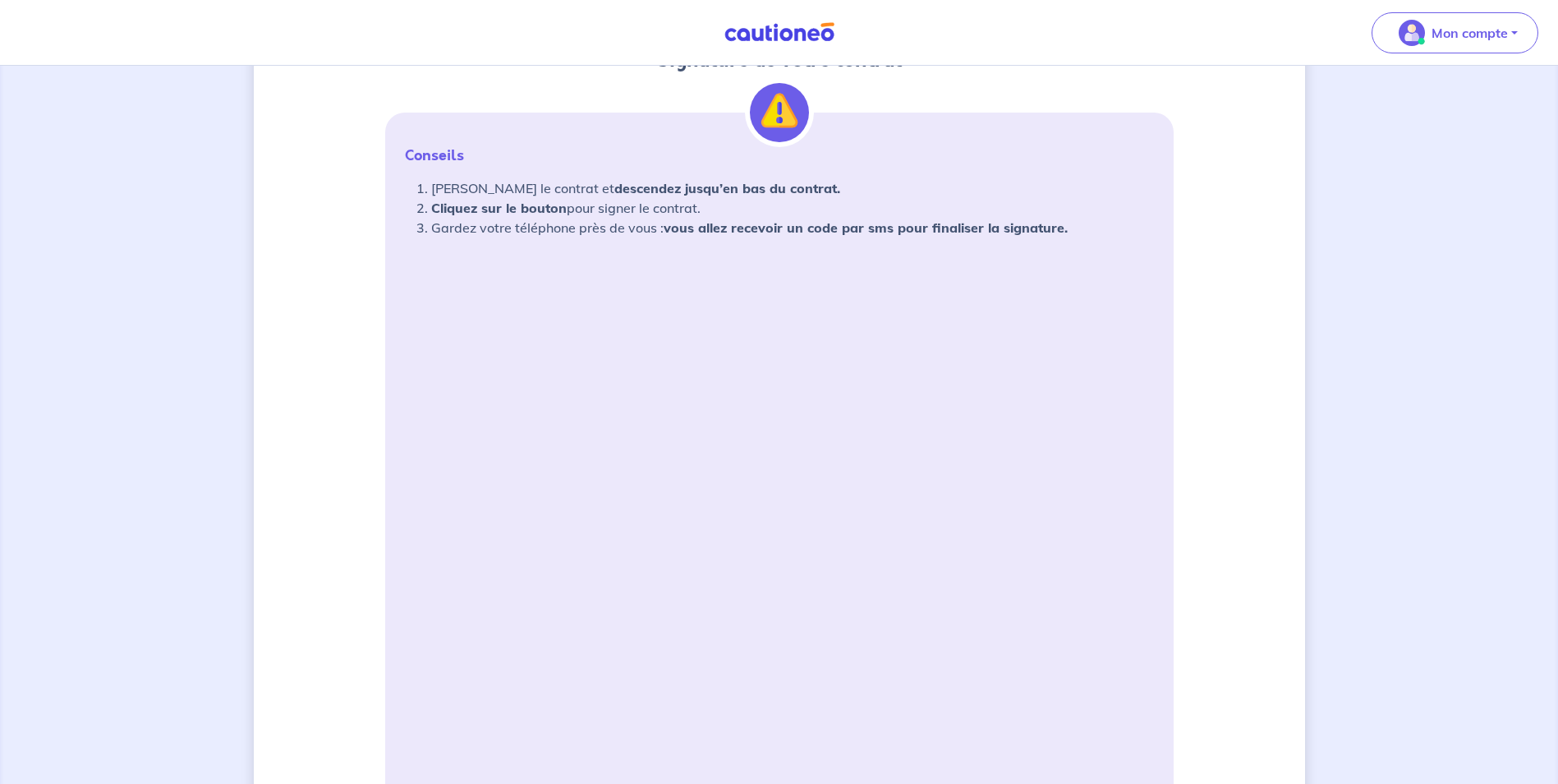
scroll to position [328, 0]
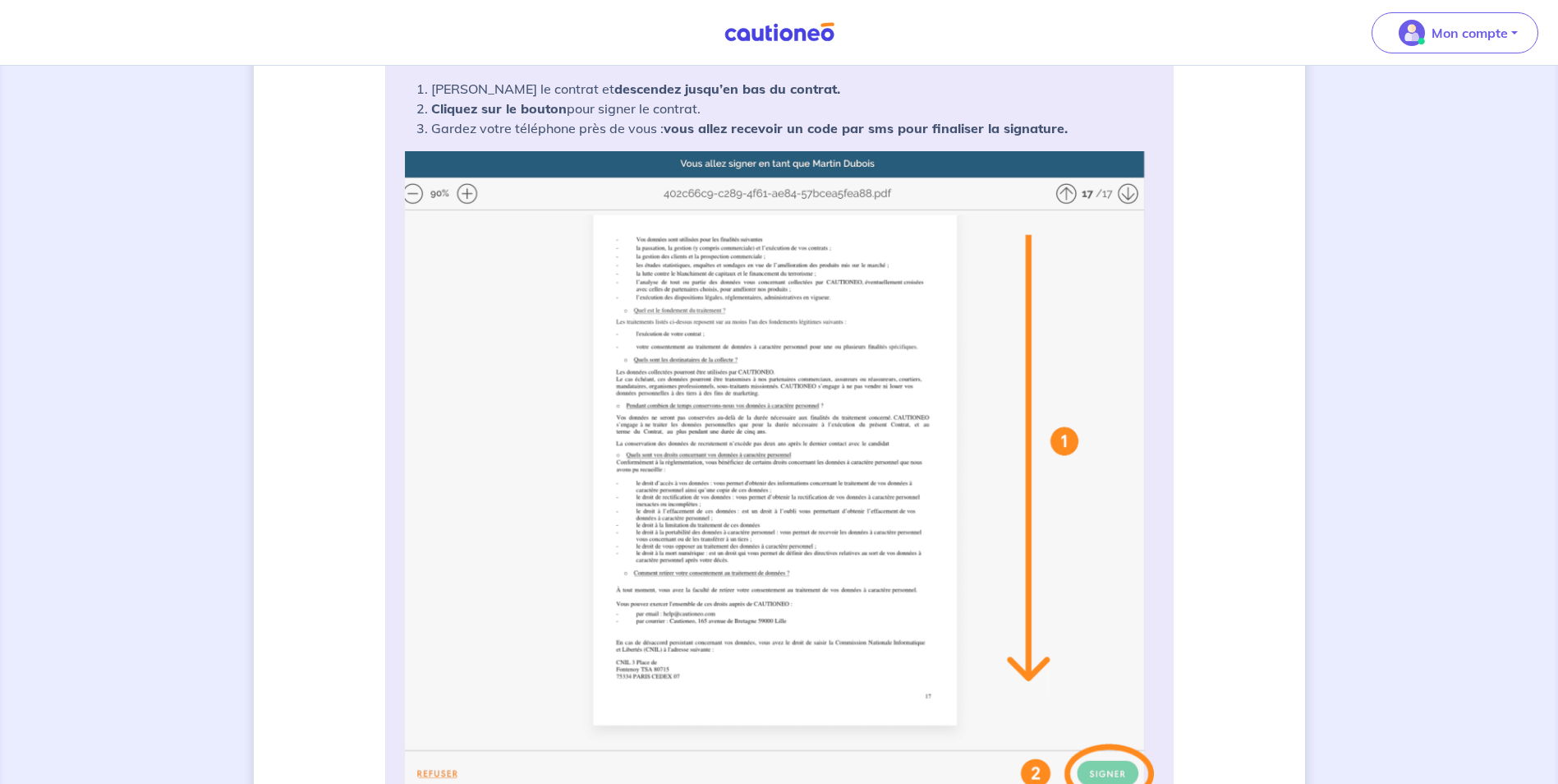
click at [462, 188] on img at bounding box center [779, 477] width 749 height 652
click at [467, 193] on img at bounding box center [779, 477] width 749 height 652
click at [754, 381] on img at bounding box center [779, 477] width 749 height 652
click at [461, 191] on img at bounding box center [779, 477] width 749 height 652
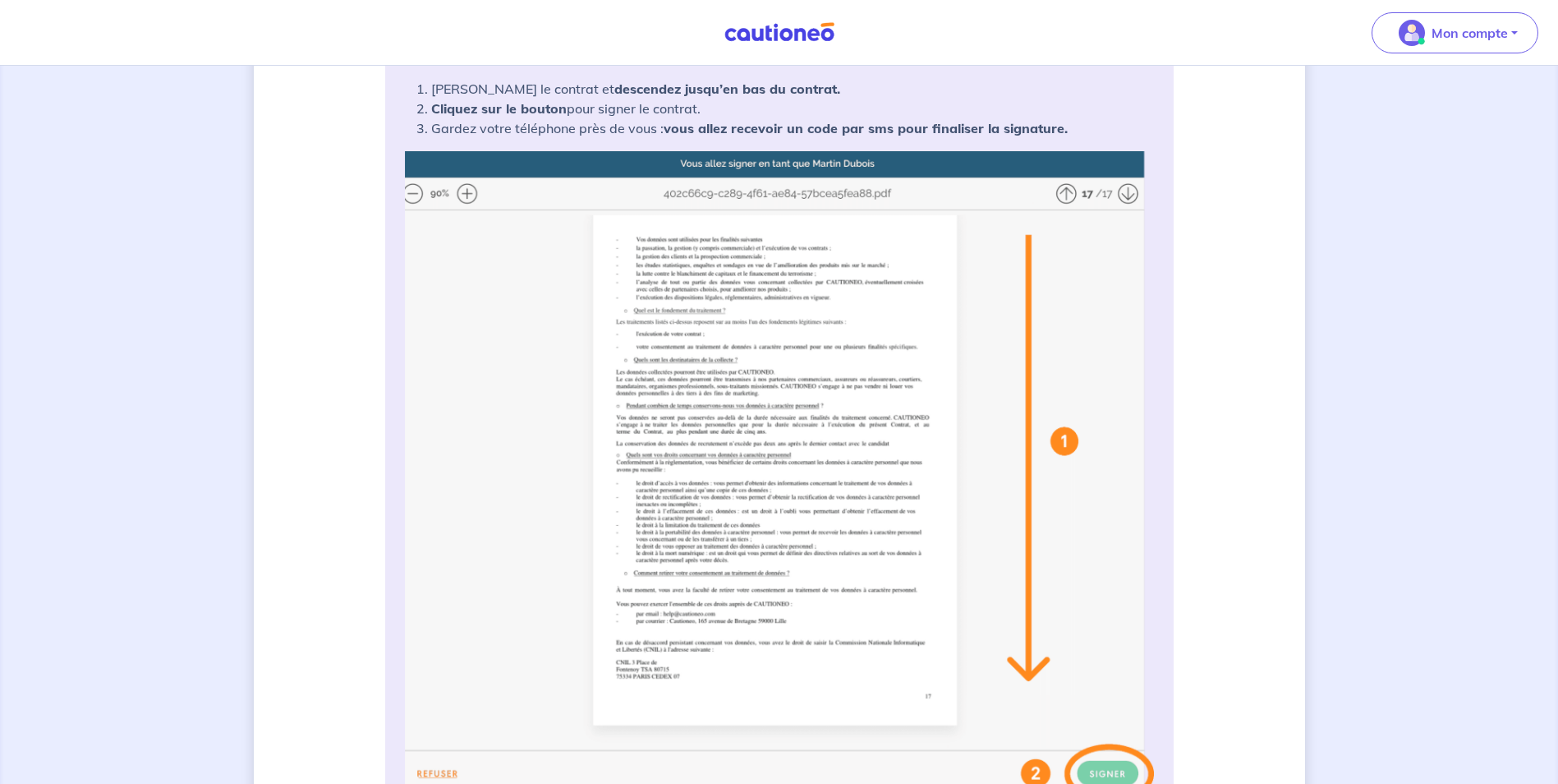
click at [1126, 186] on img at bounding box center [779, 477] width 749 height 652
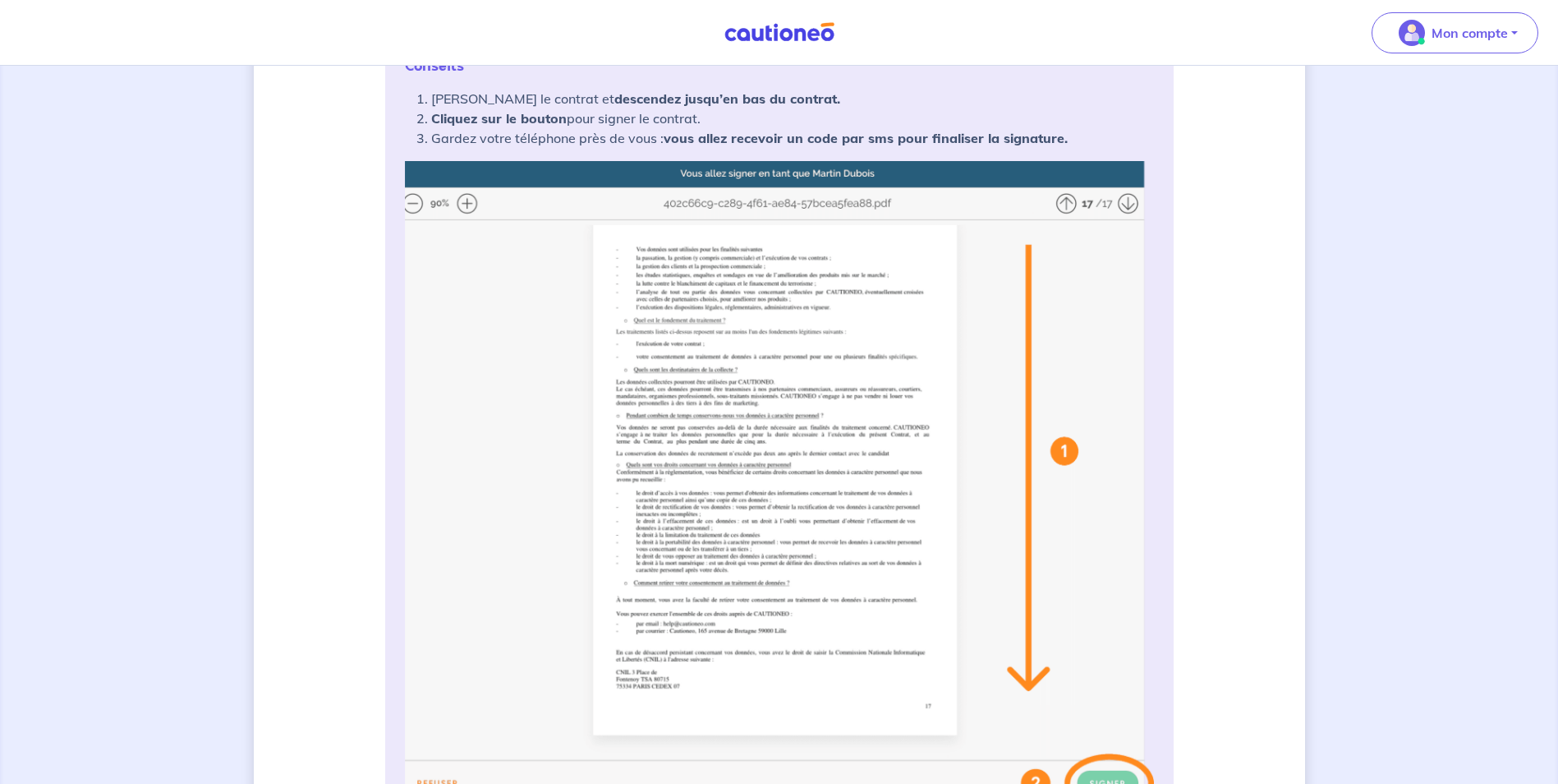
scroll to position [246, 0]
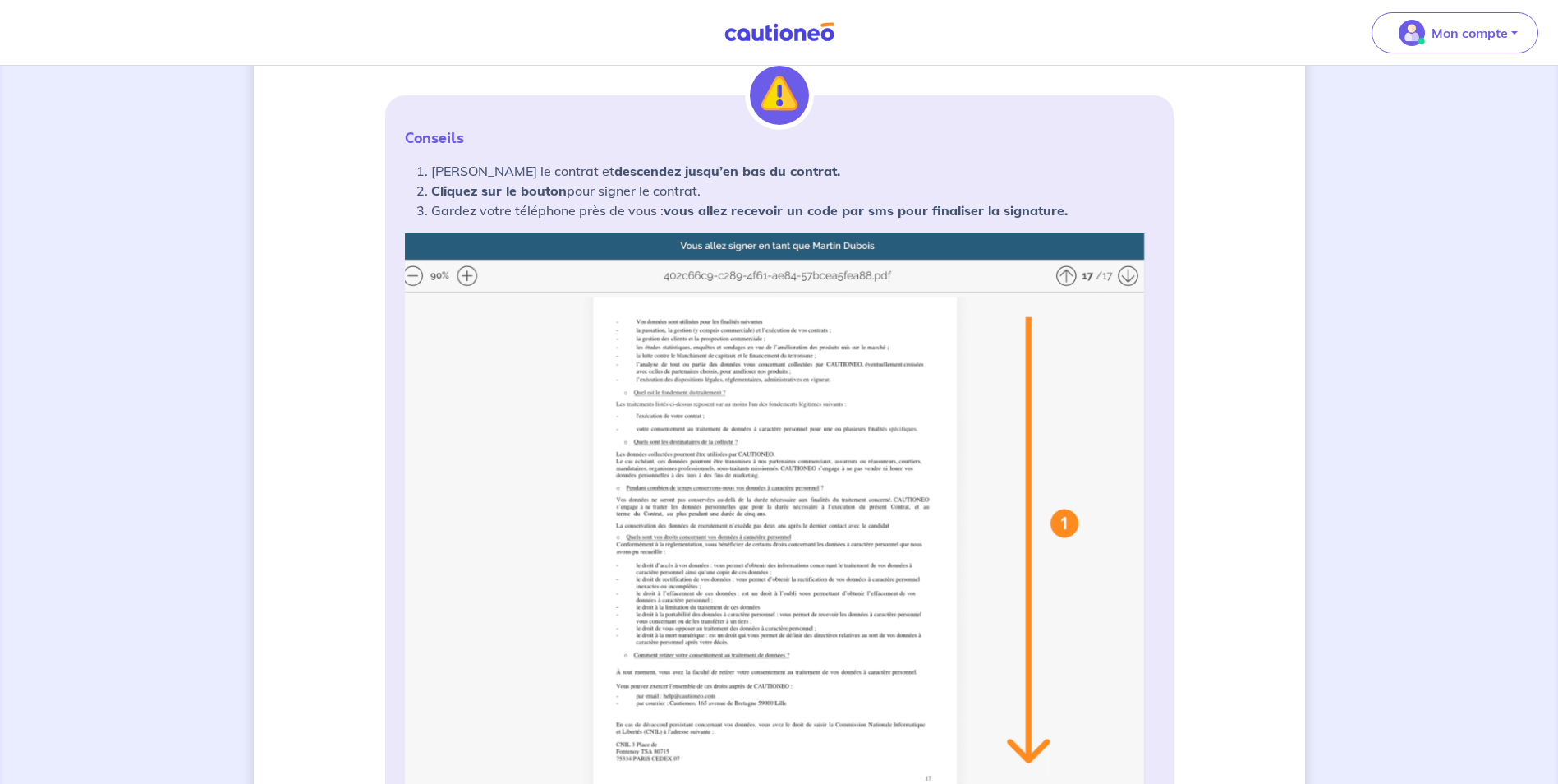
click at [681, 556] on img at bounding box center [779, 558] width 749 height 652
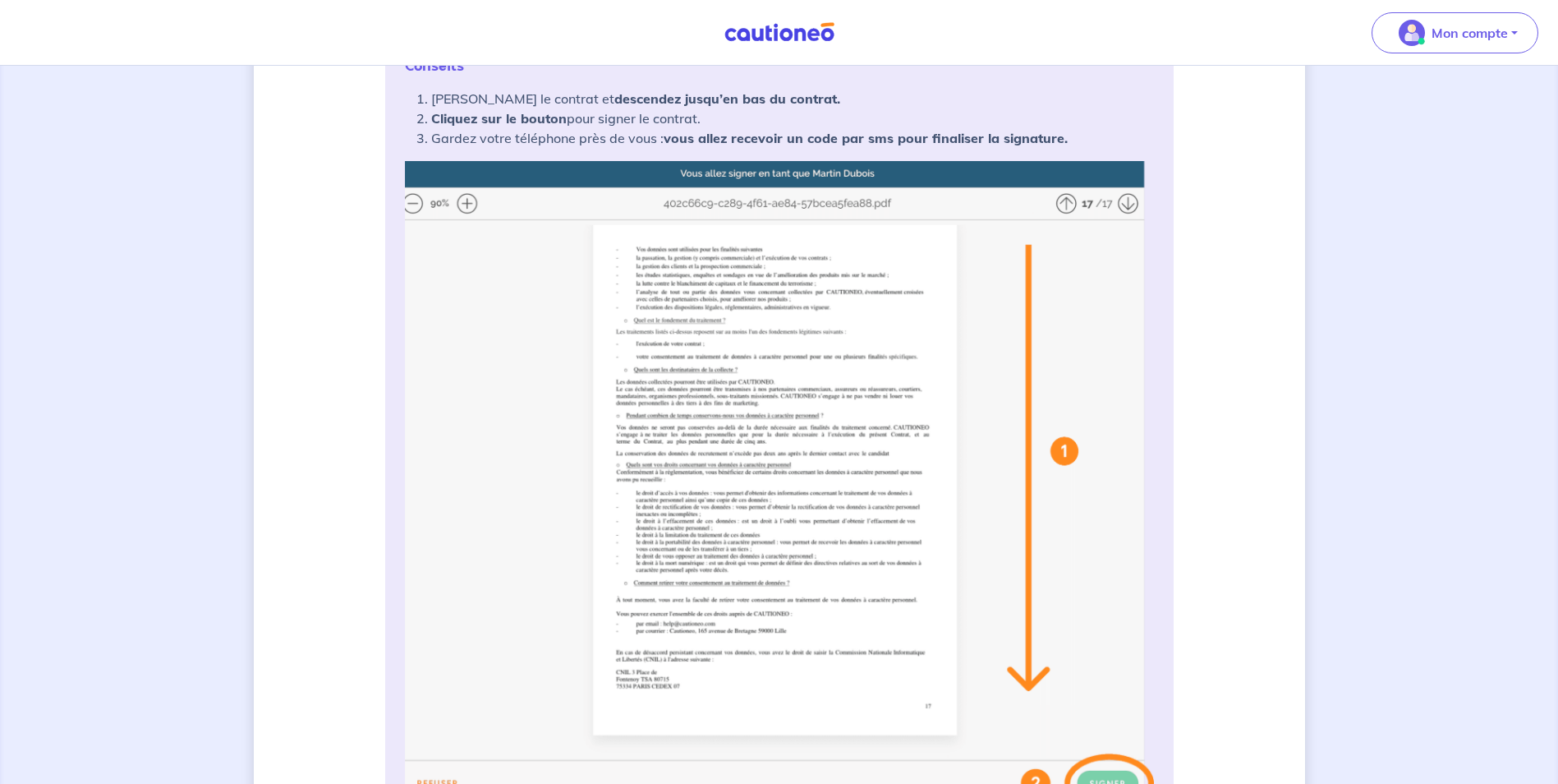
scroll to position [328, 0]
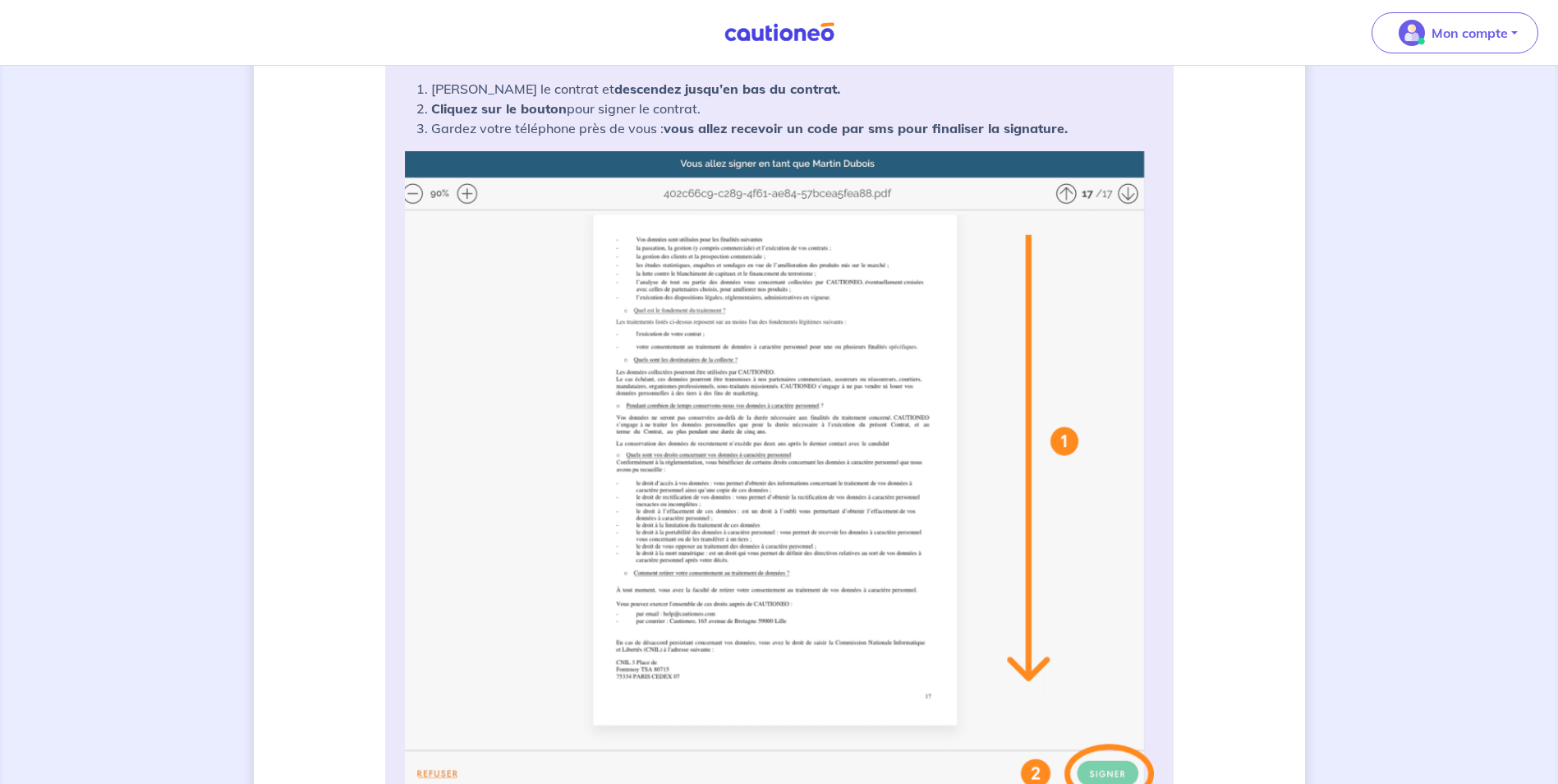
click at [420, 191] on img at bounding box center [779, 477] width 749 height 652
click at [784, 520] on img at bounding box center [779, 477] width 749 height 652
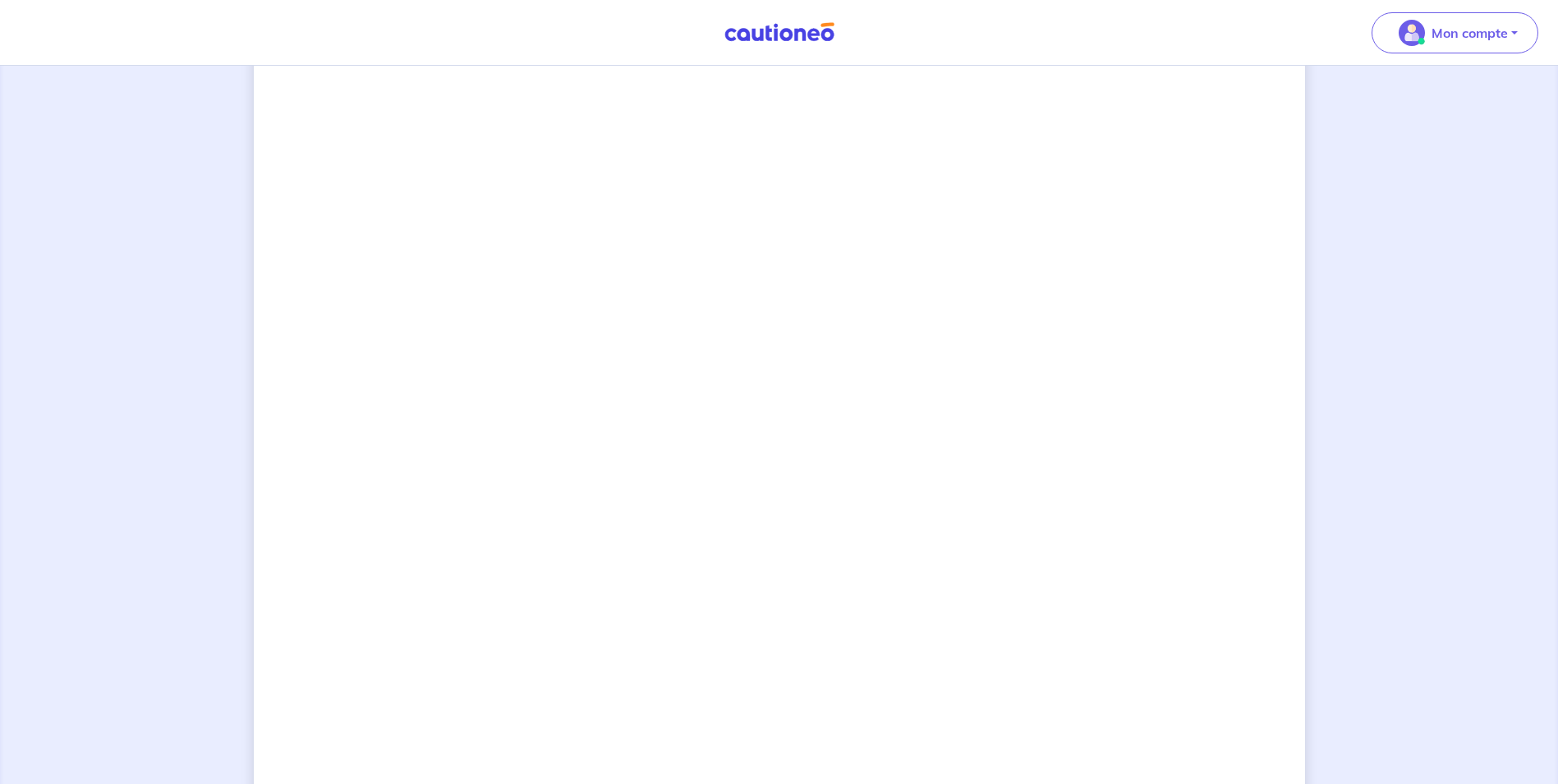
scroll to position [1109, 0]
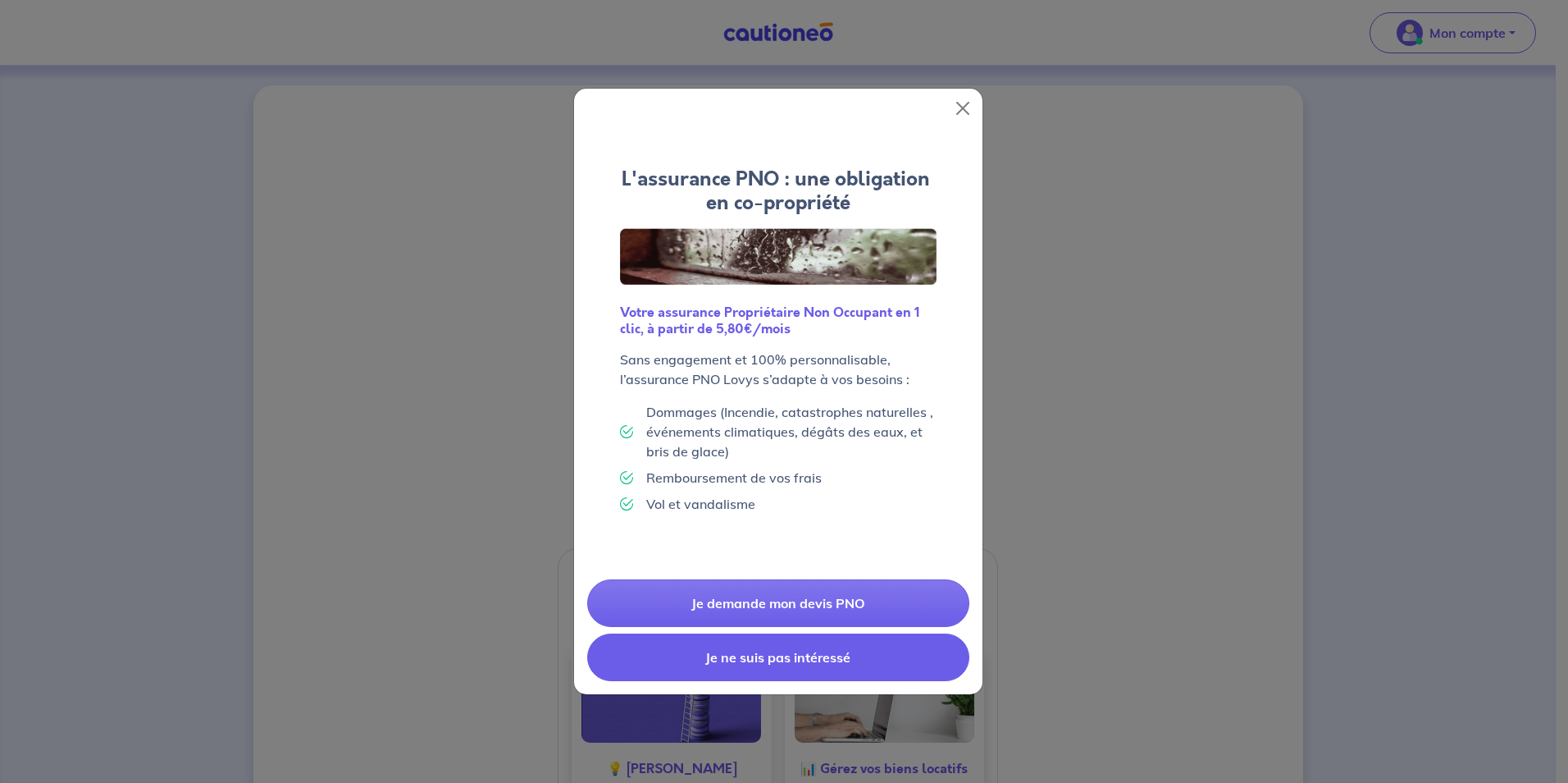
click at [788, 661] on button "Je ne suis pas intéressé" at bounding box center [778, 657] width 382 height 47
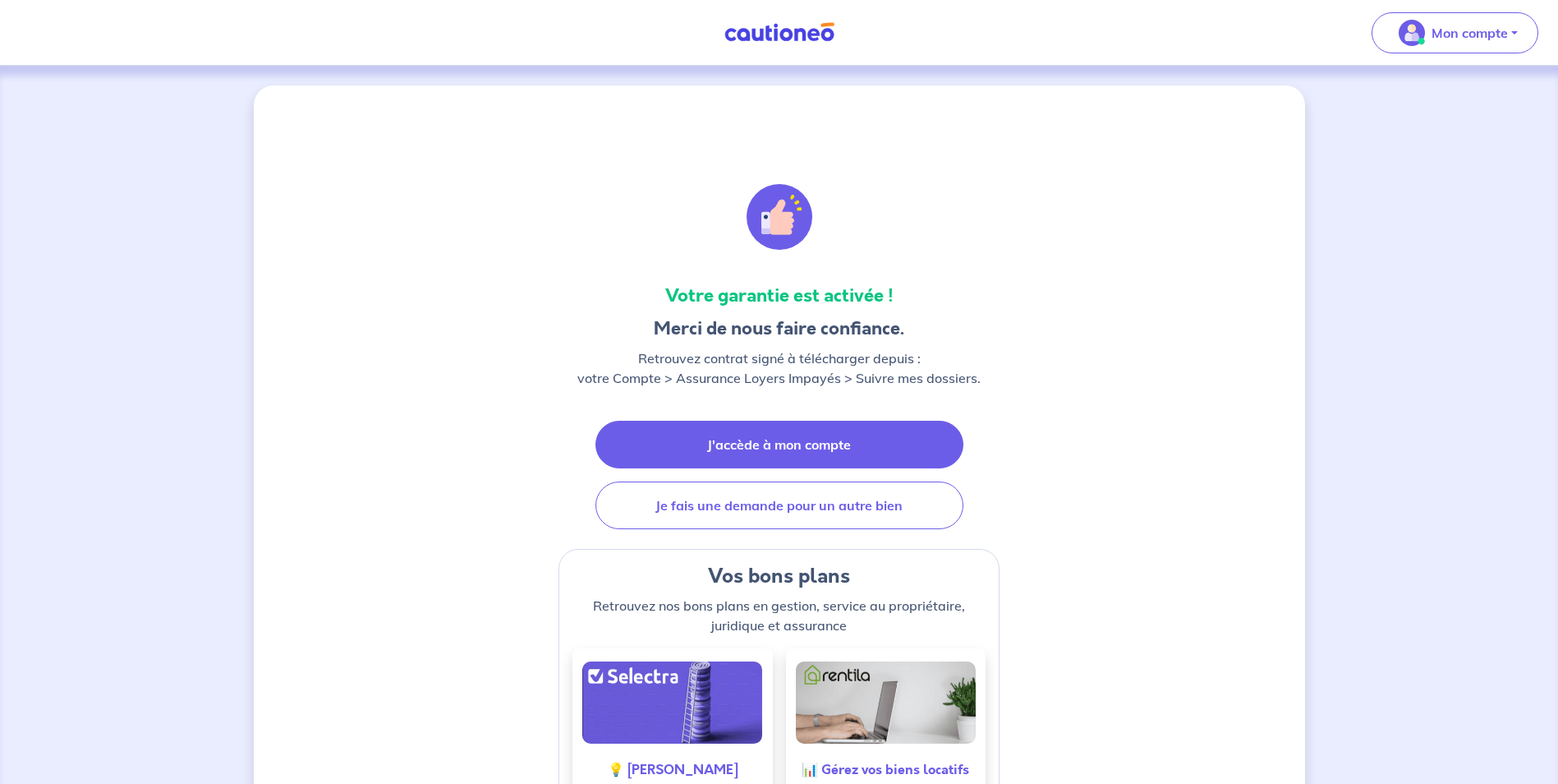
click at [746, 448] on link "J'accède à mon compte" at bounding box center [779, 444] width 368 height 47
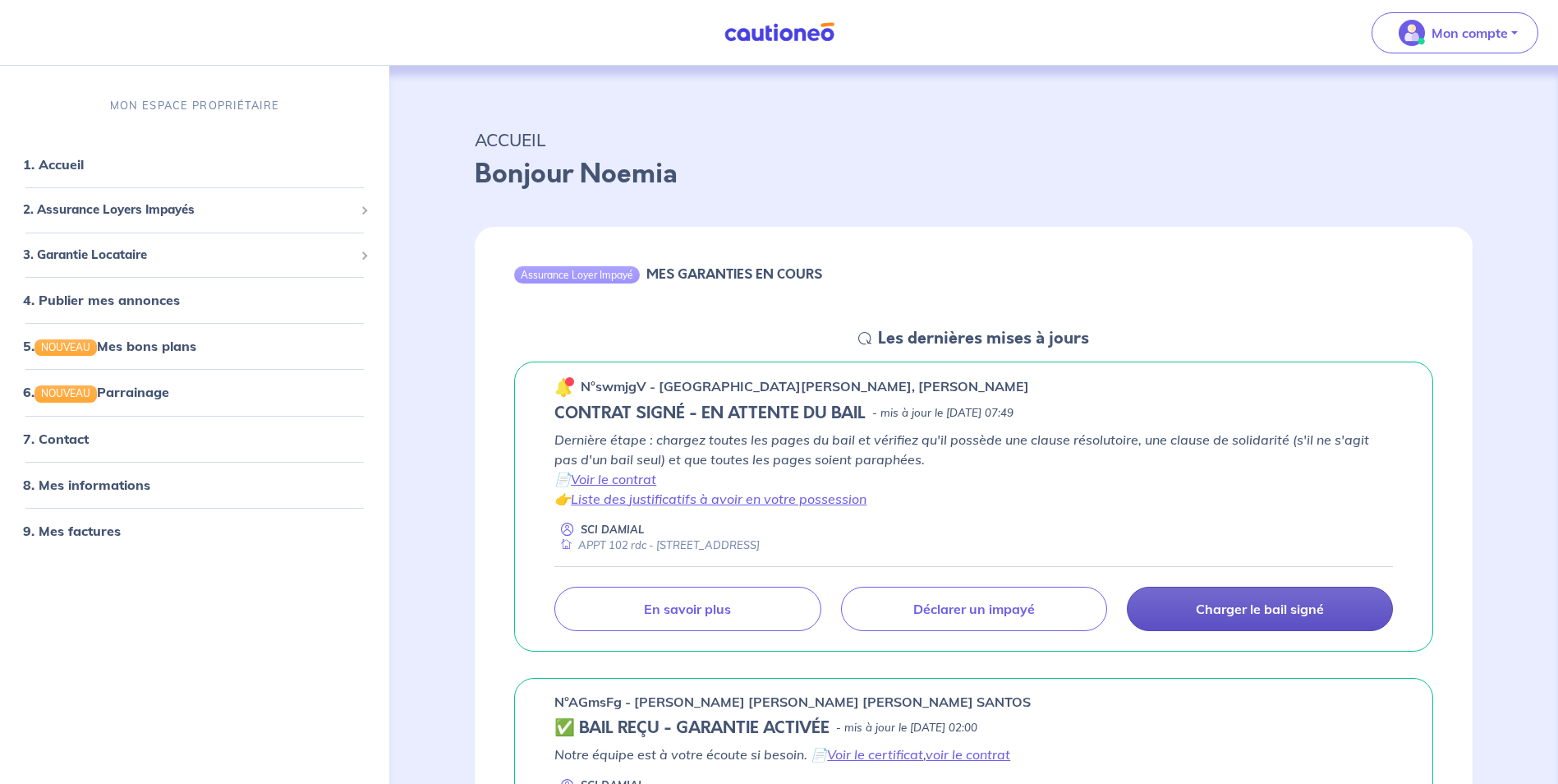
click at [1280, 610] on p "Charger le bail signé" at bounding box center [1260, 608] width 128 height 16
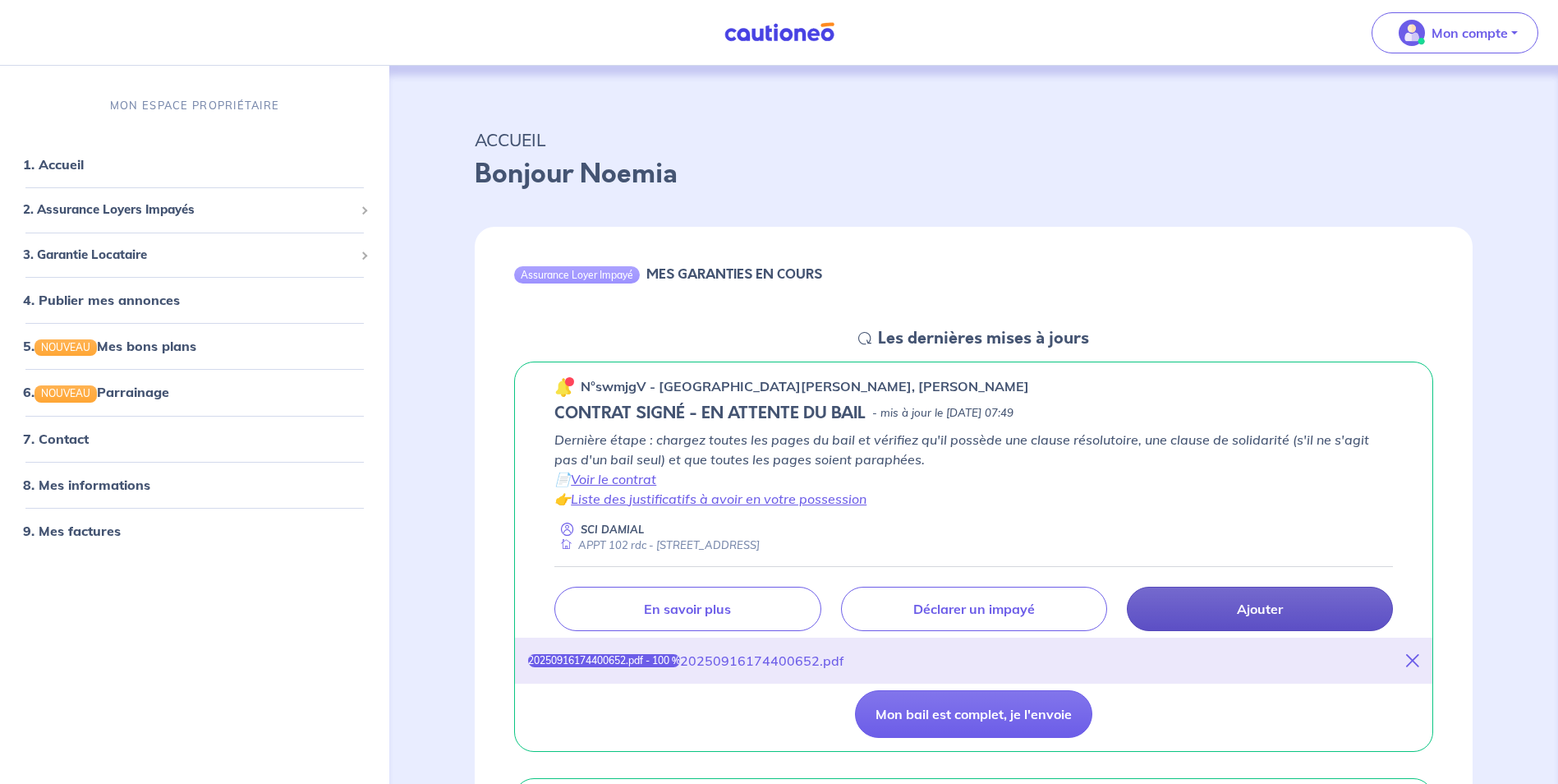
scroll to position [82, 0]
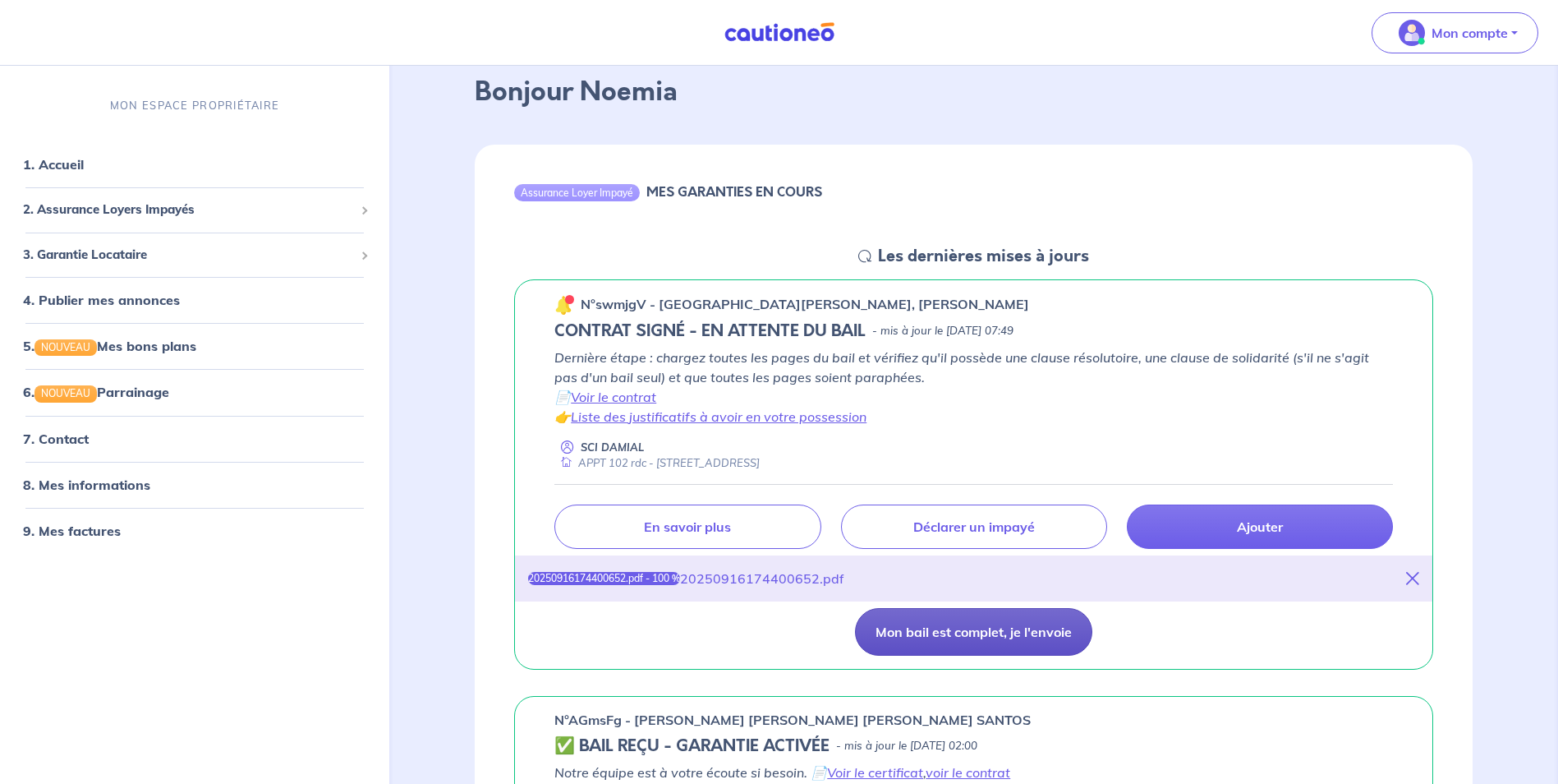
click at [949, 634] on button "Mon bail est complet, je l'envoie" at bounding box center [973, 631] width 237 height 47
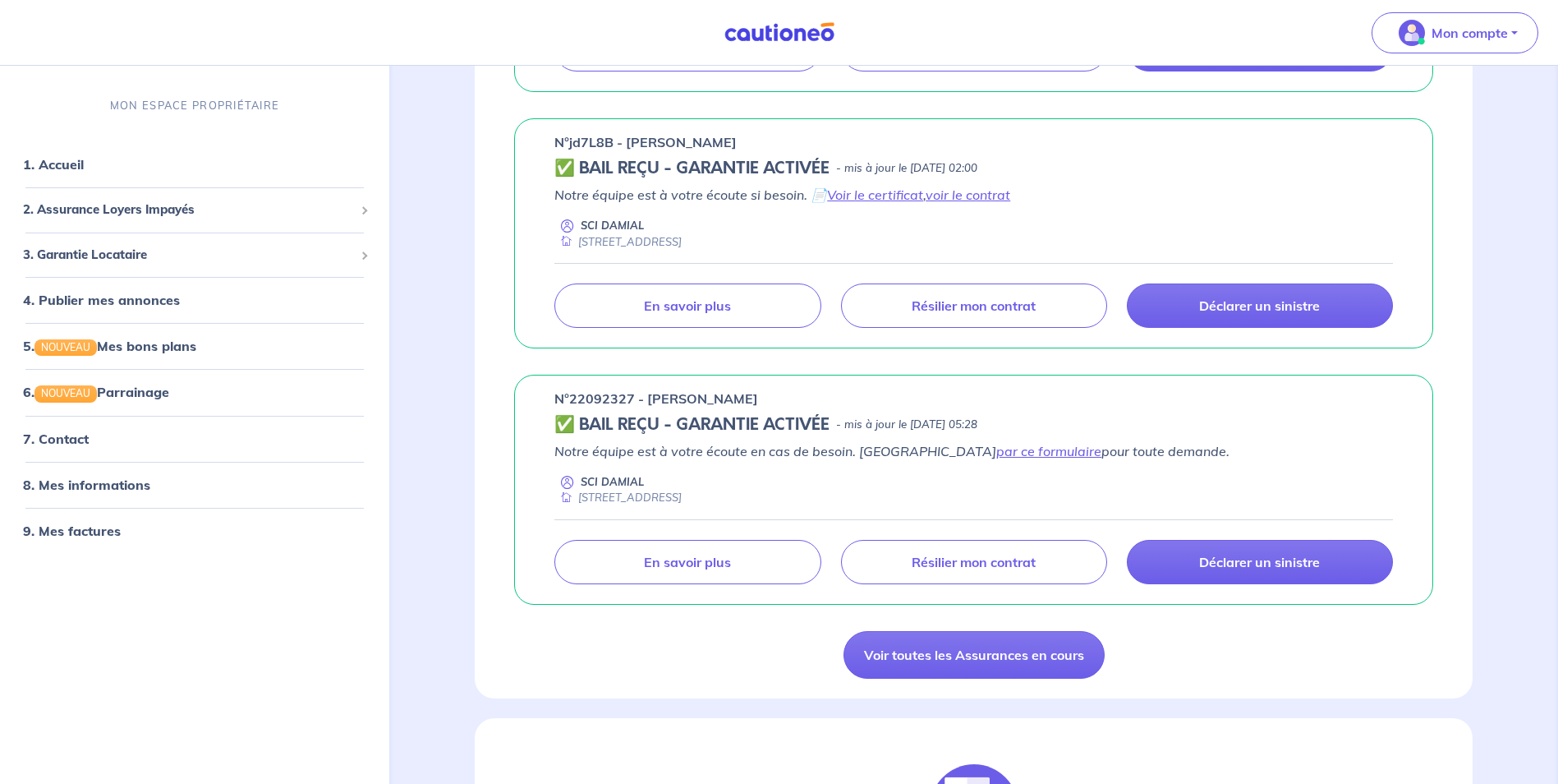
scroll to position [986, 0]
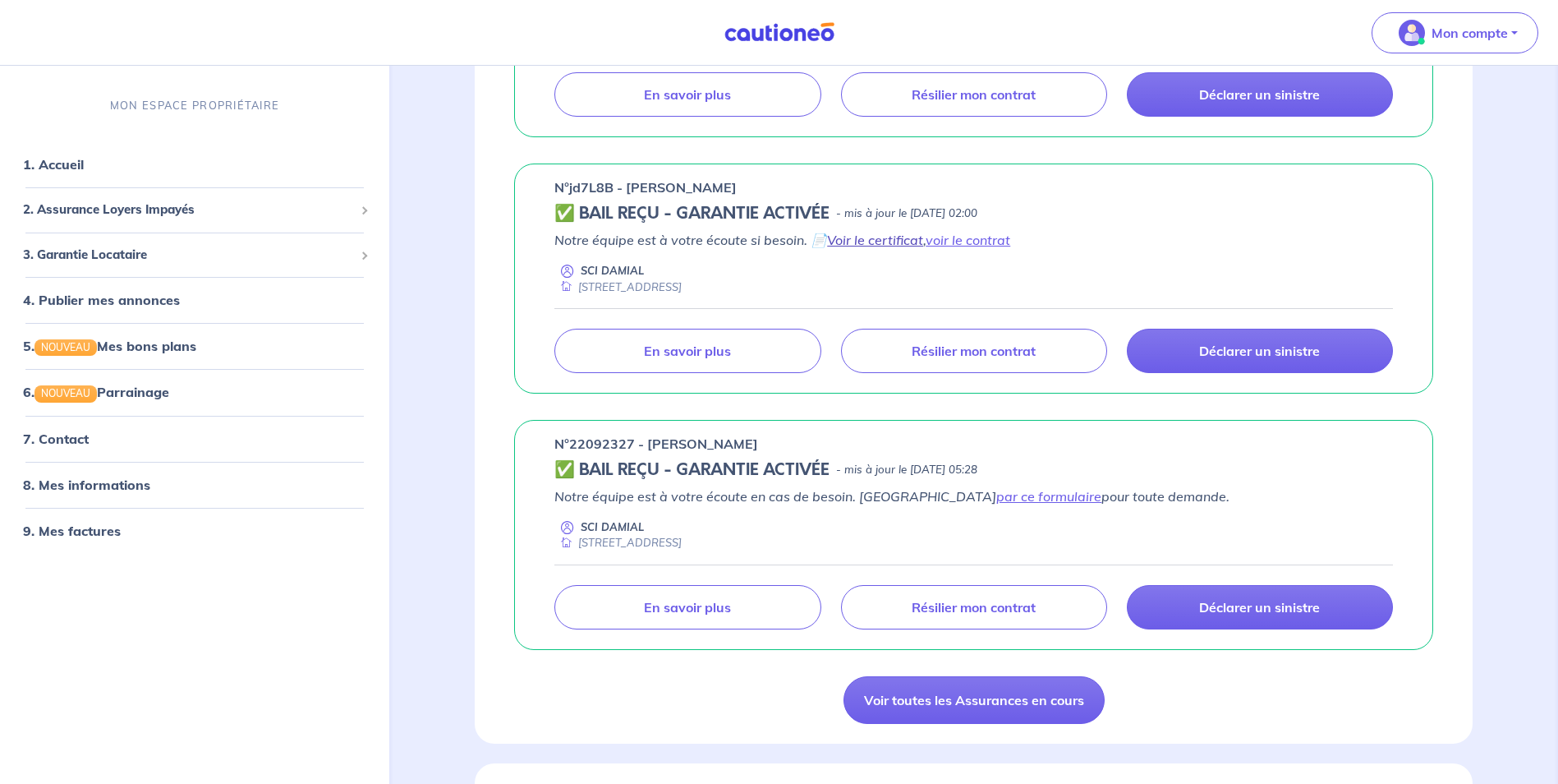
click at [882, 238] on link "Voir le certificat" at bounding box center [875, 240] width 96 height 16
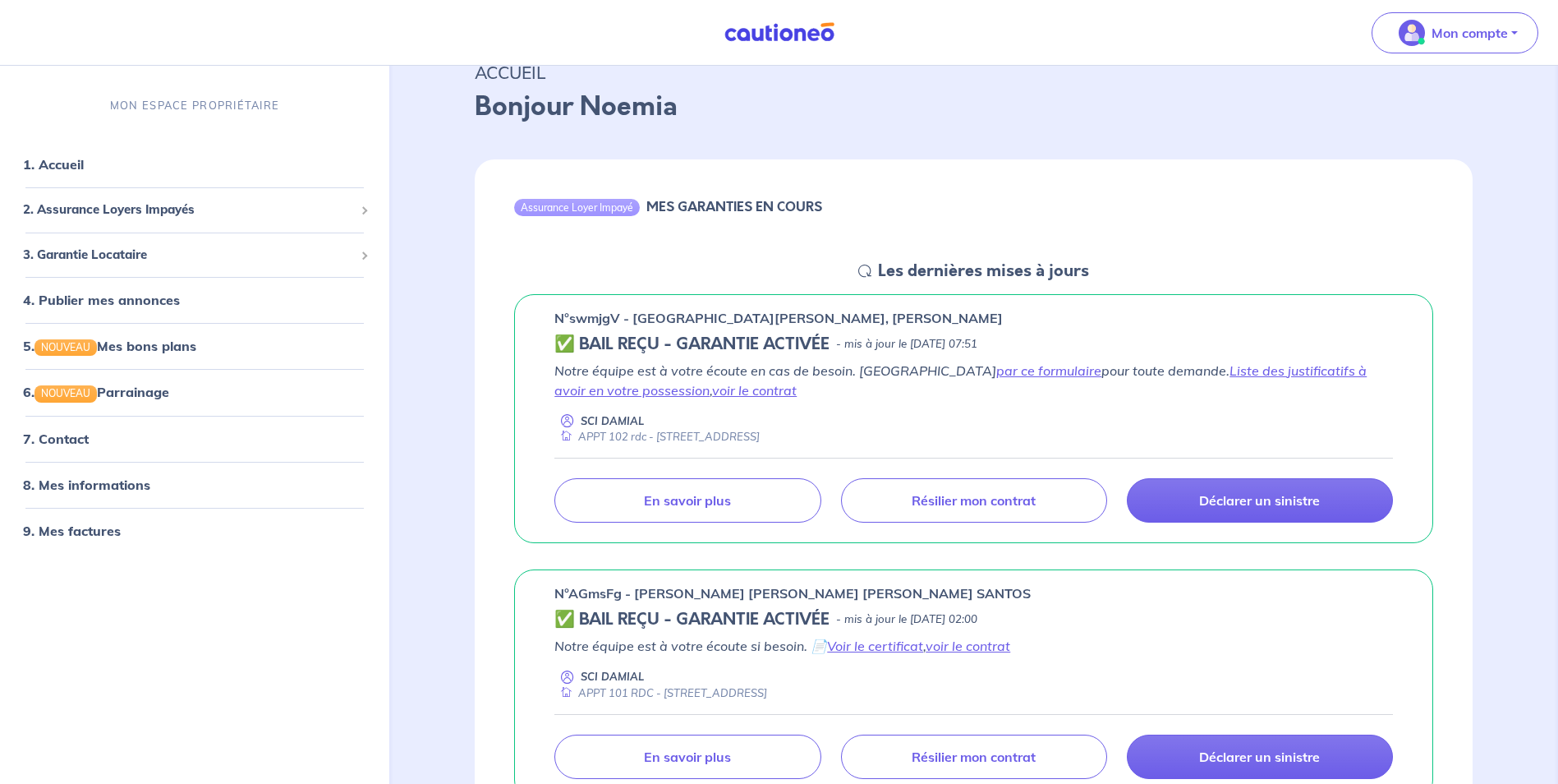
scroll to position [0, 0]
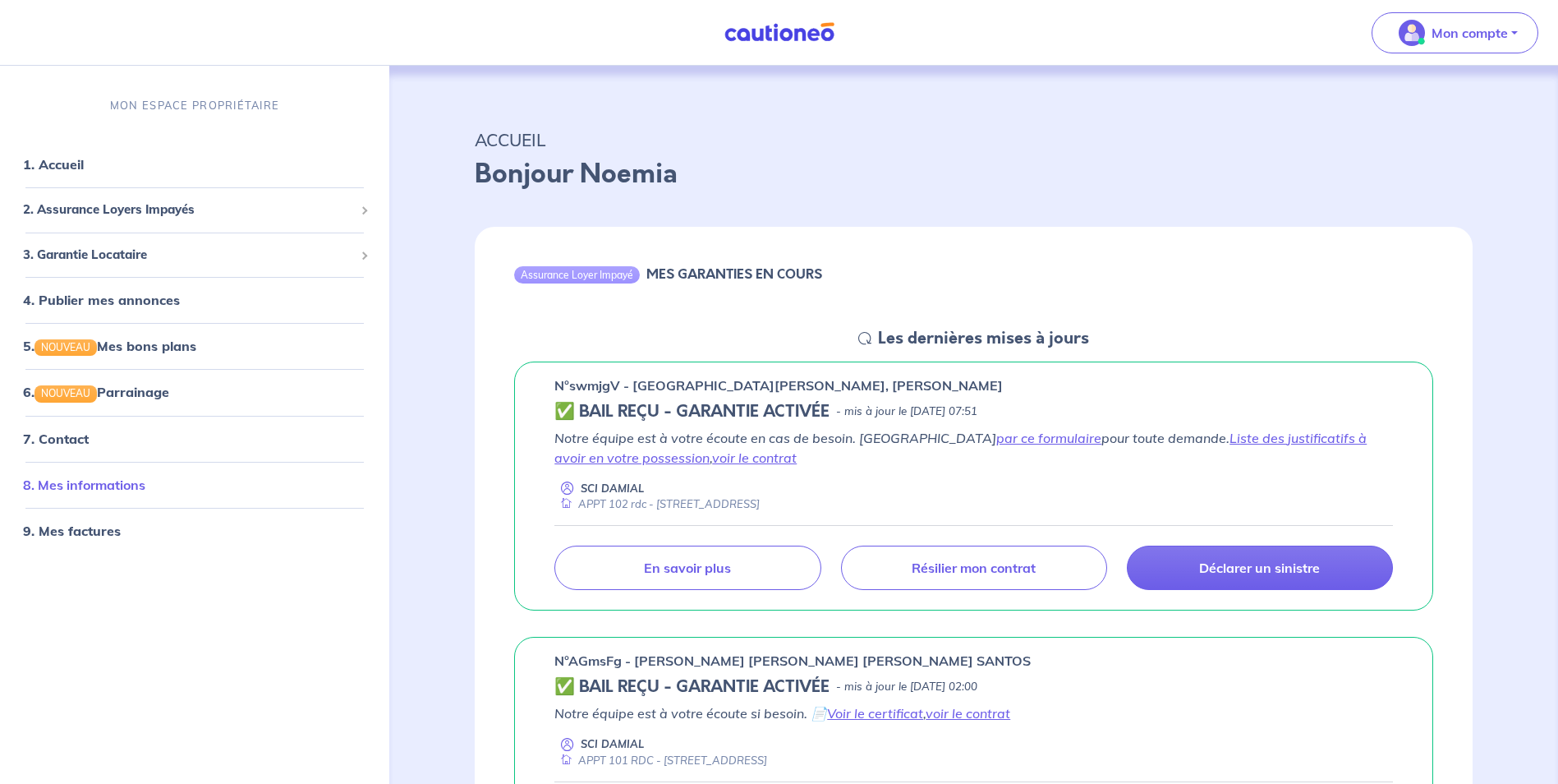
click at [104, 487] on link "8. Mes informations" at bounding box center [84, 485] width 123 height 16
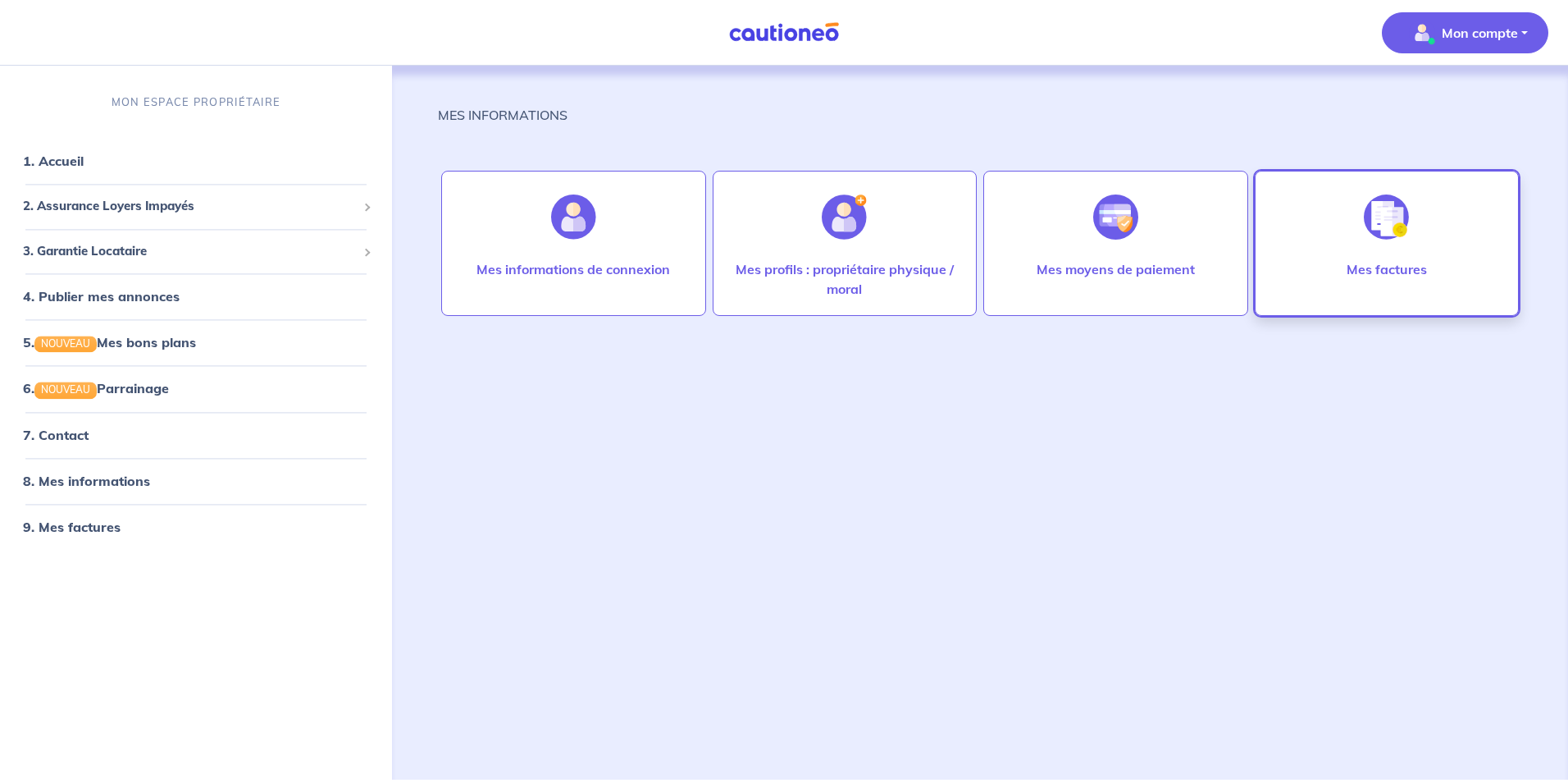
click at [1383, 233] on img at bounding box center [1386, 217] width 45 height 45
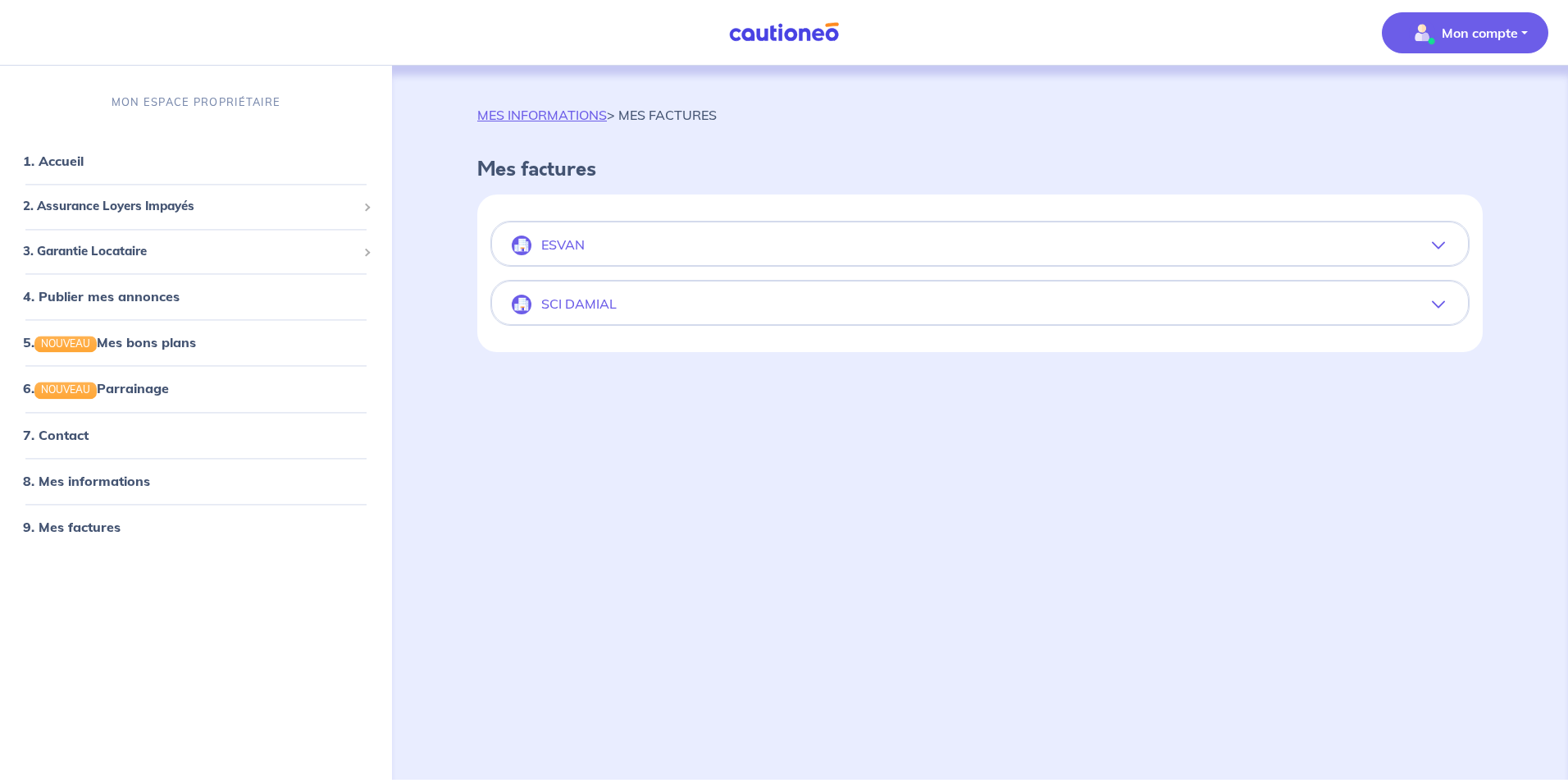
click at [578, 238] on p "ESVAN" at bounding box center [563, 244] width 44 height 15
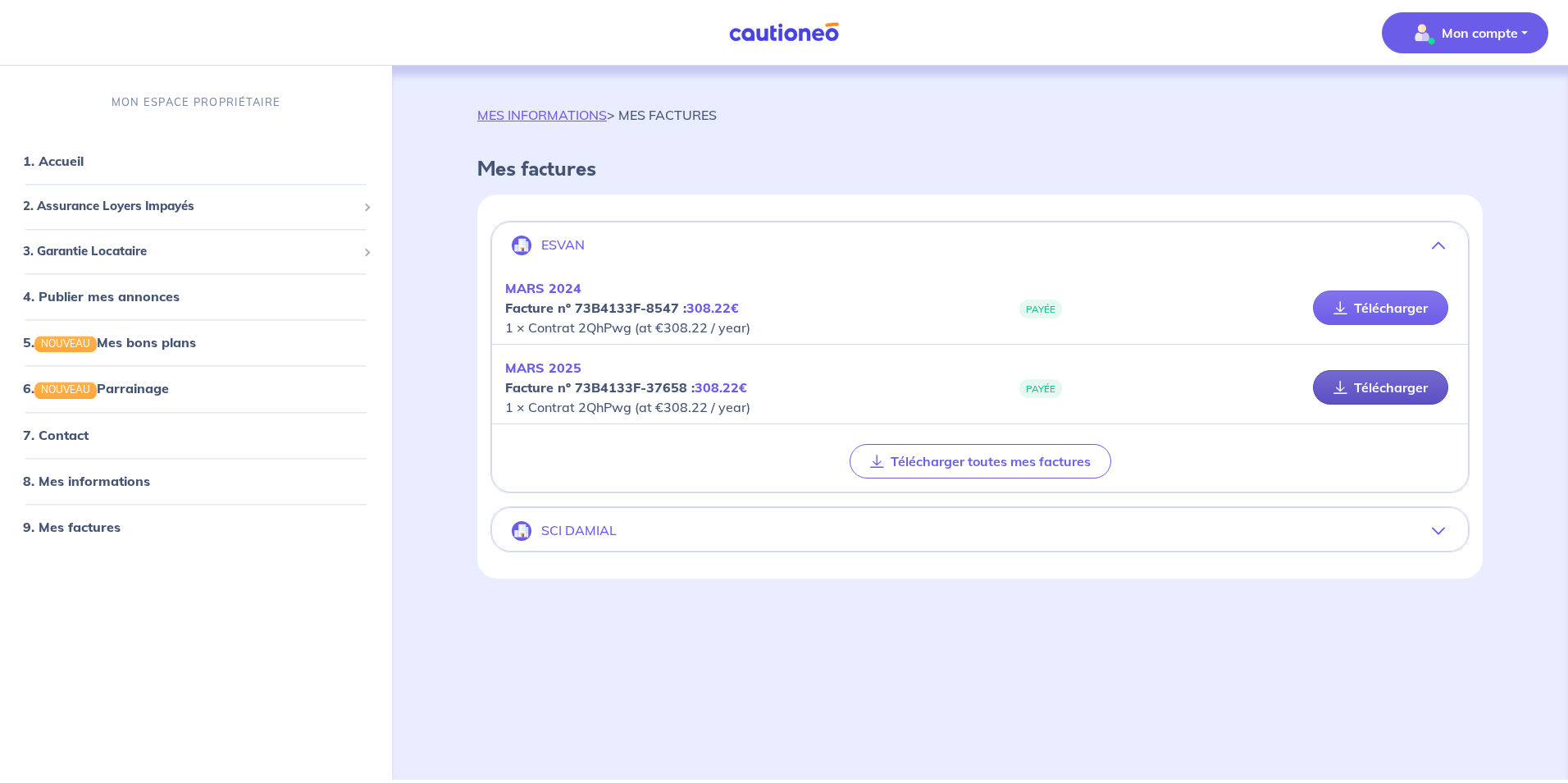
click at [1377, 383] on link "Télécharger" at bounding box center [1380, 387] width 135 height 35
click at [912, 532] on button "SCI DAMIAL" at bounding box center [980, 530] width 976 height 39
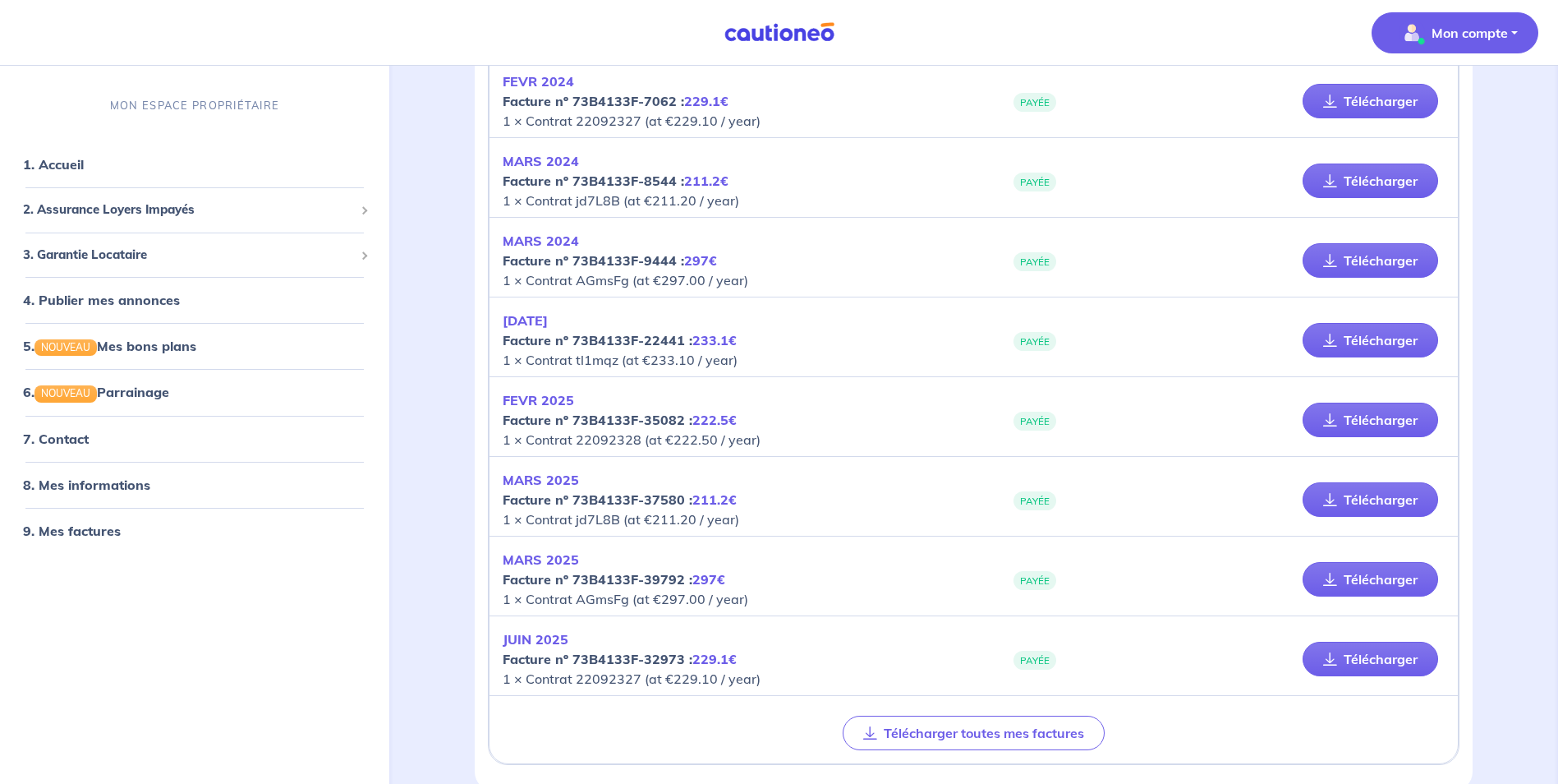
scroll to position [411, 0]
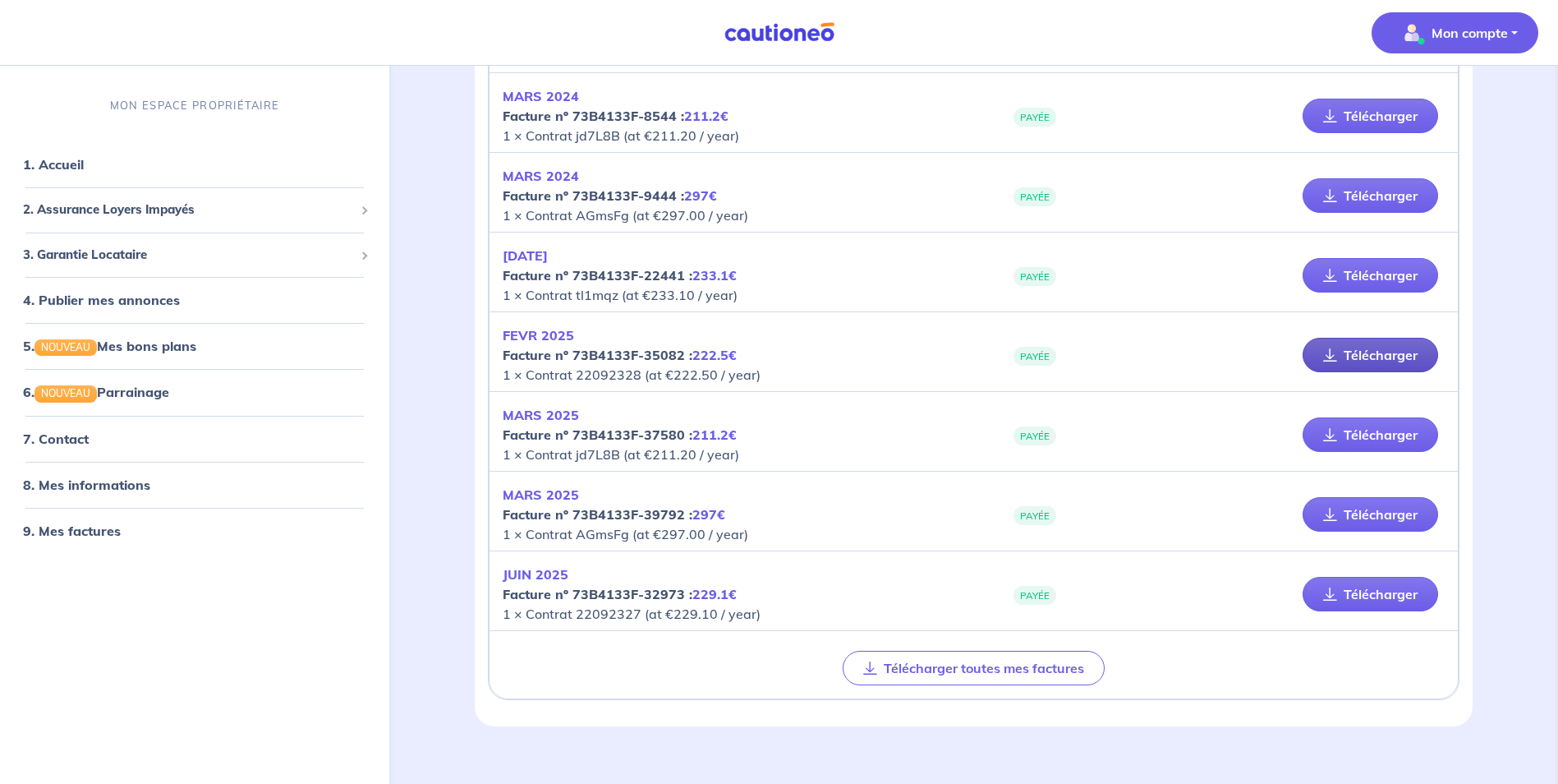
click at [1353, 355] on link "Télécharger" at bounding box center [1370, 355] width 136 height 35
click at [1342, 429] on link "Télécharger" at bounding box center [1370, 435] width 136 height 35
click at [1371, 518] on link "Télécharger" at bounding box center [1370, 514] width 136 height 35
click at [1378, 584] on link "Télécharger" at bounding box center [1370, 594] width 136 height 35
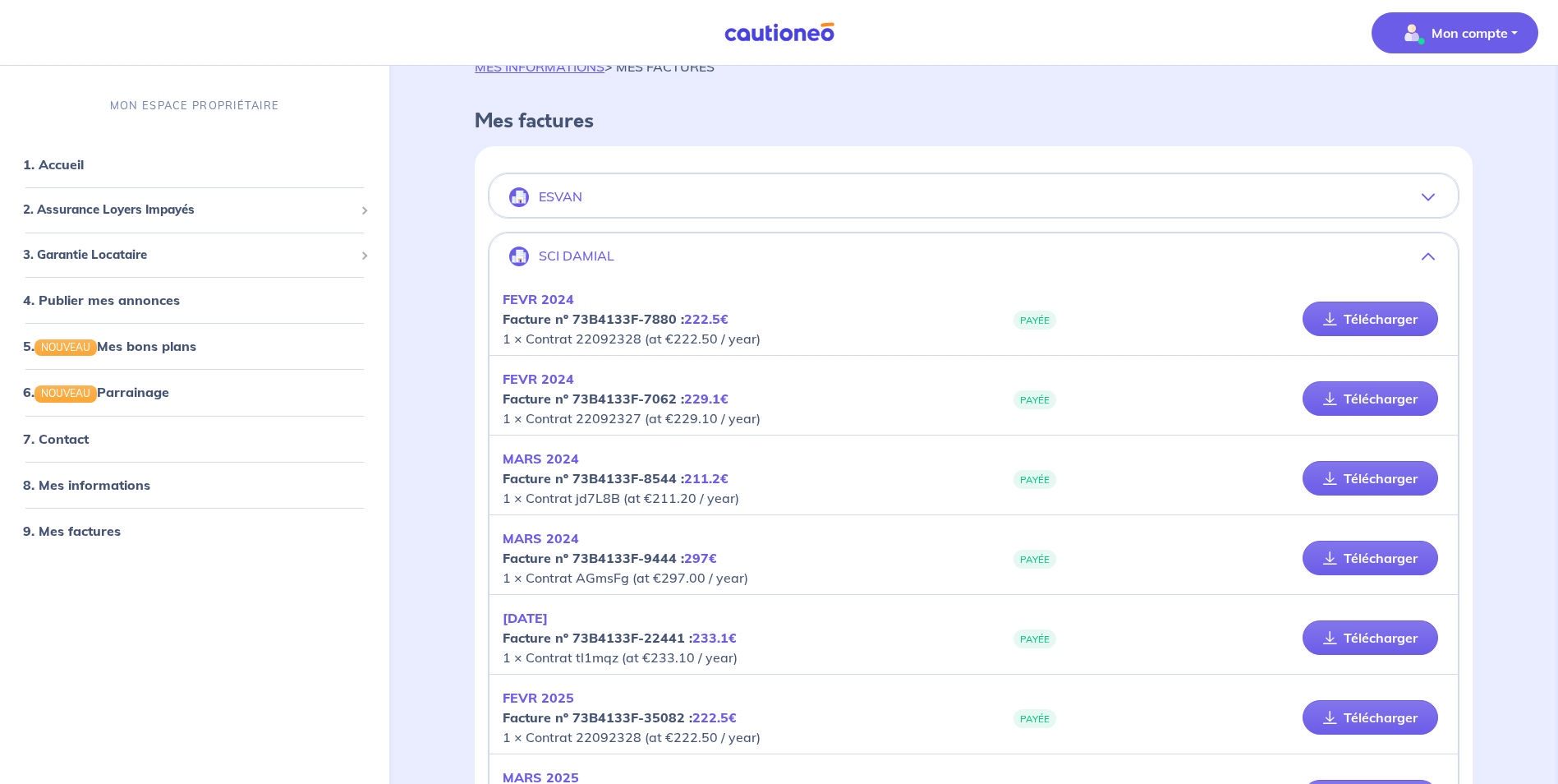
scroll to position [0, 0]
